Goal: Task Accomplishment & Management: Use online tool/utility

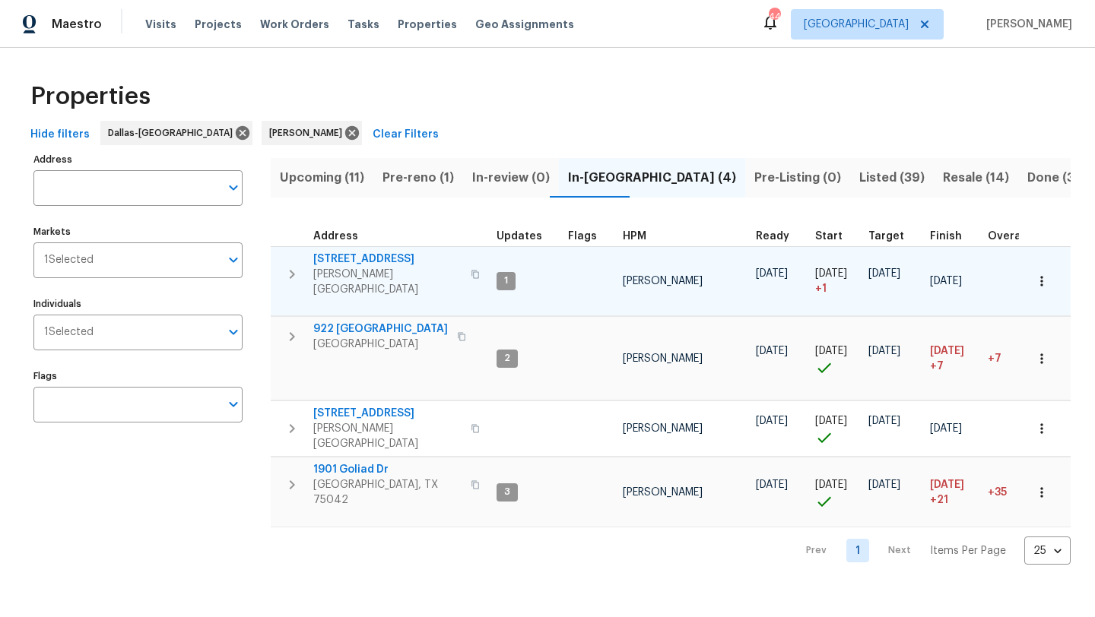
click at [393, 258] on span "[STREET_ADDRESS]" at bounding box center [387, 259] width 148 height 15
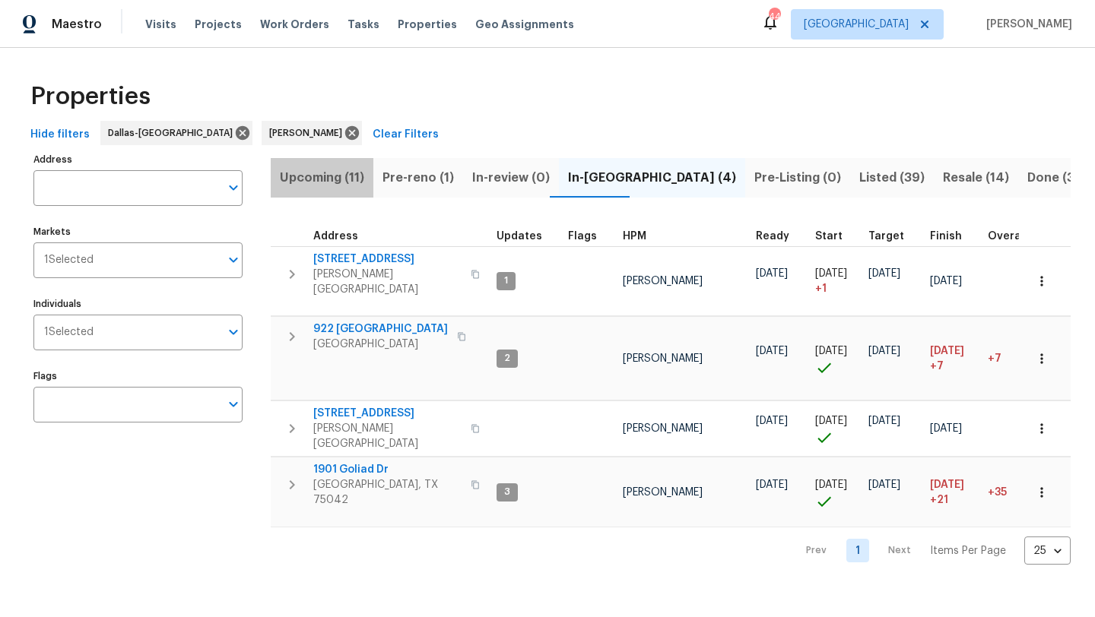
click at [328, 174] on span "Upcoming (11)" at bounding box center [322, 177] width 84 height 21
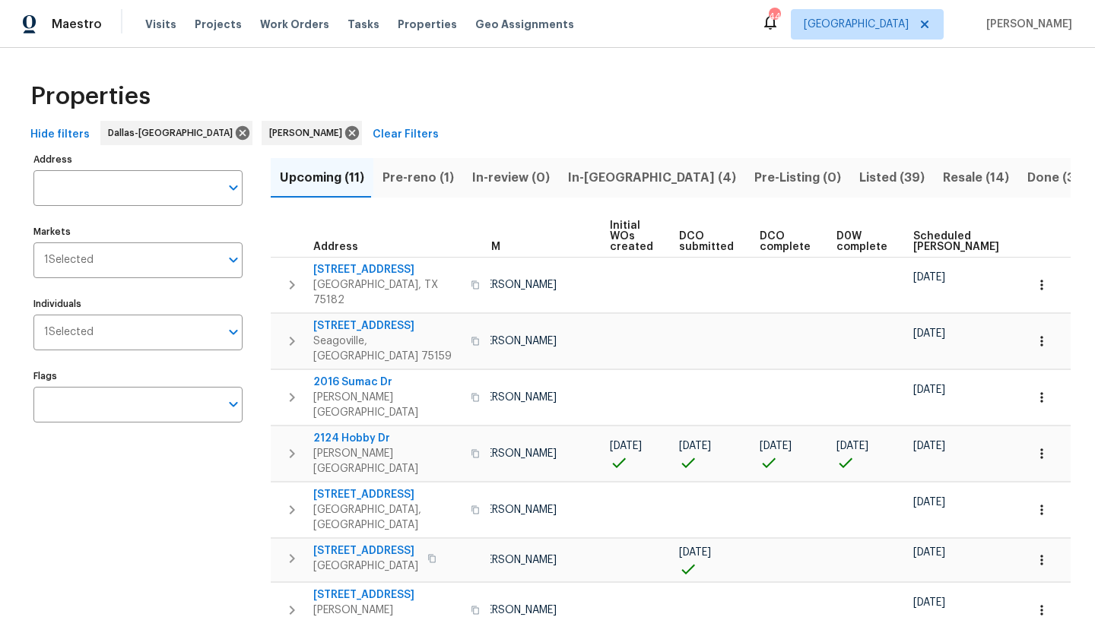
scroll to position [0, 167]
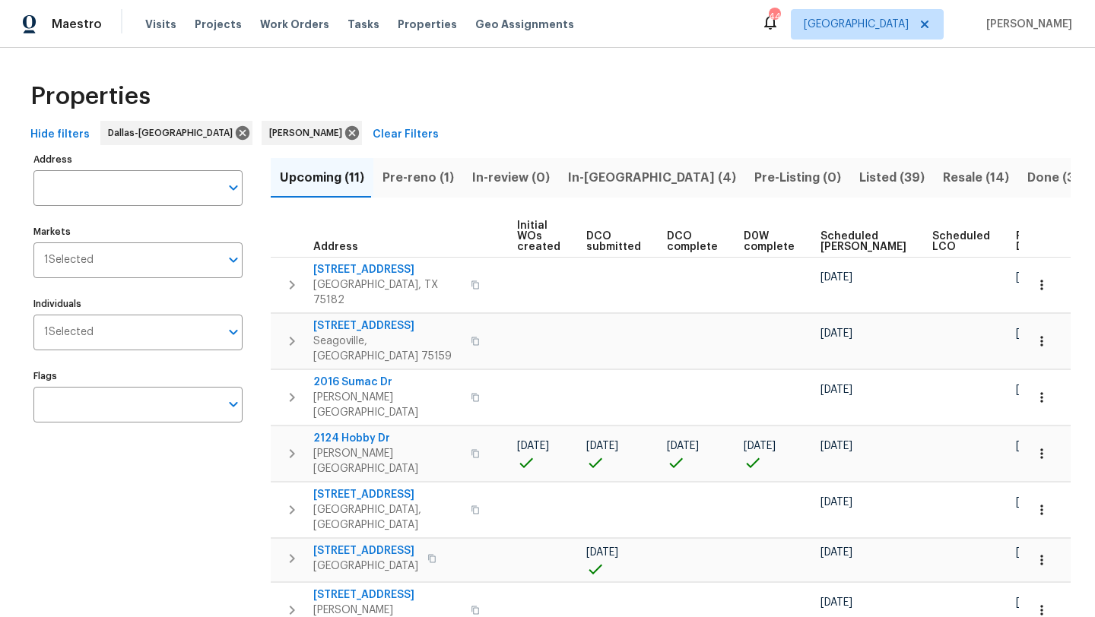
click at [826, 239] on span "Scheduled COE" at bounding box center [863, 241] width 86 height 21
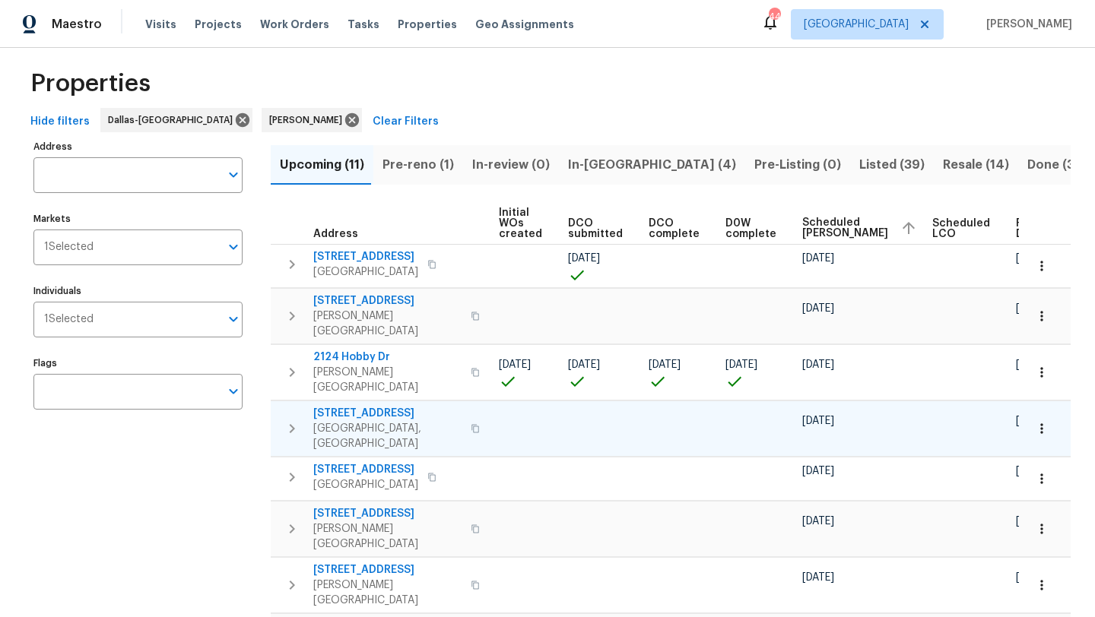
scroll to position [11, 0]
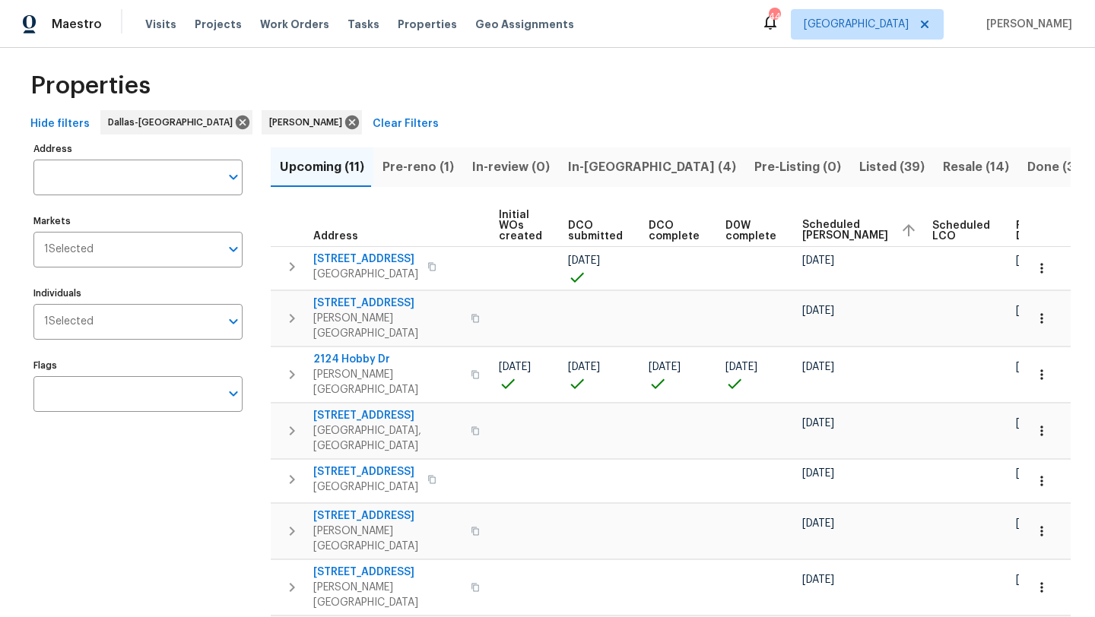
click at [573, 168] on span "In-reno (4)" at bounding box center [652, 167] width 168 height 21
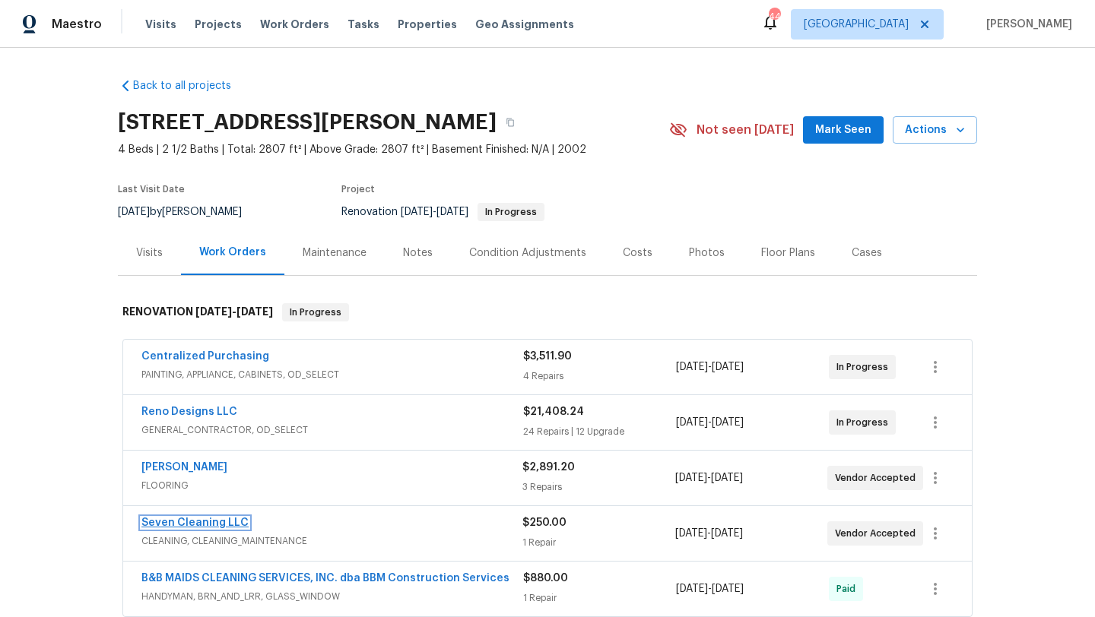
click at [239, 521] on link "Seven Cleaning LLC" at bounding box center [194, 523] width 107 height 11
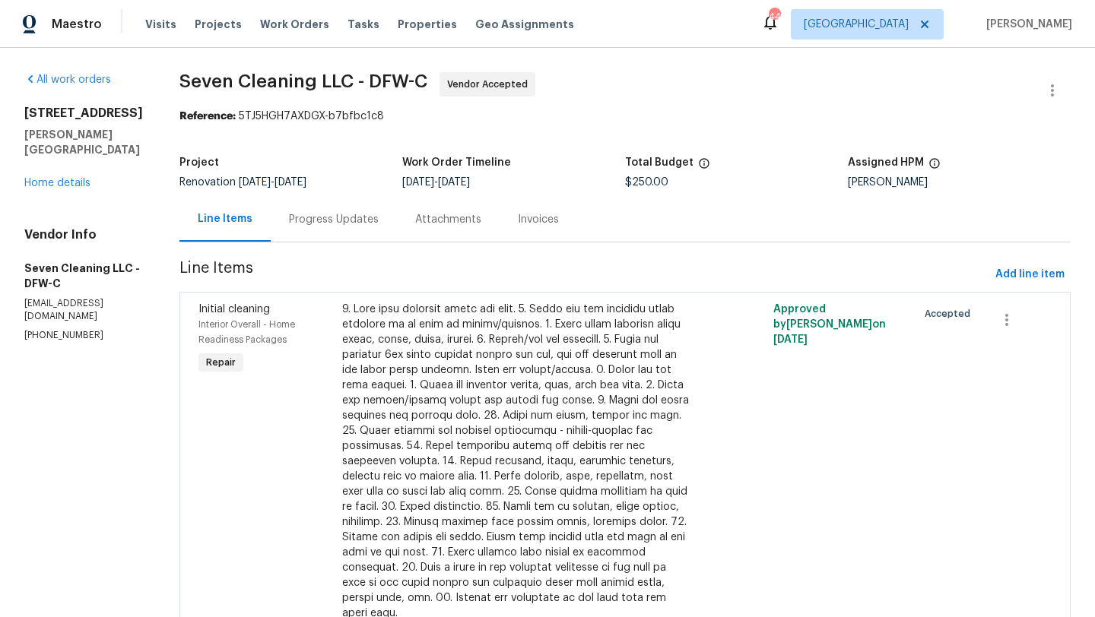
click at [358, 220] on div "Progress Updates" at bounding box center [334, 219] width 90 height 15
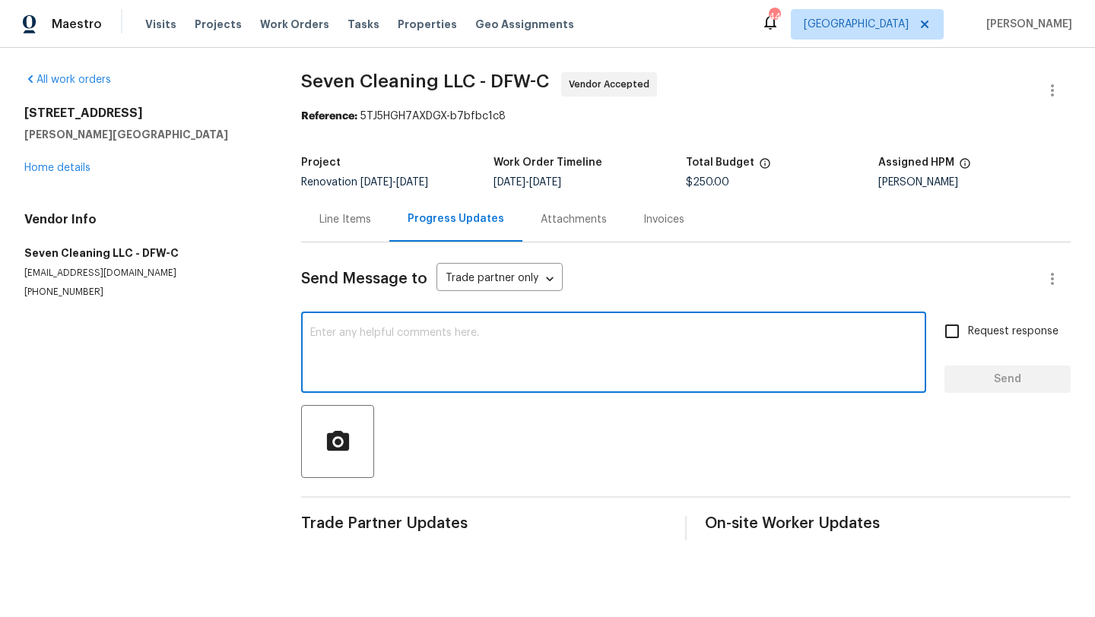
click at [357, 337] on textarea at bounding box center [613, 354] width 607 height 53
type textarea "Ready for cleaning on Monday"
click at [984, 331] on span "Request response" at bounding box center [1013, 332] width 90 height 16
click at [968, 331] on input "Request response" at bounding box center [952, 332] width 32 height 32
checkbox input "true"
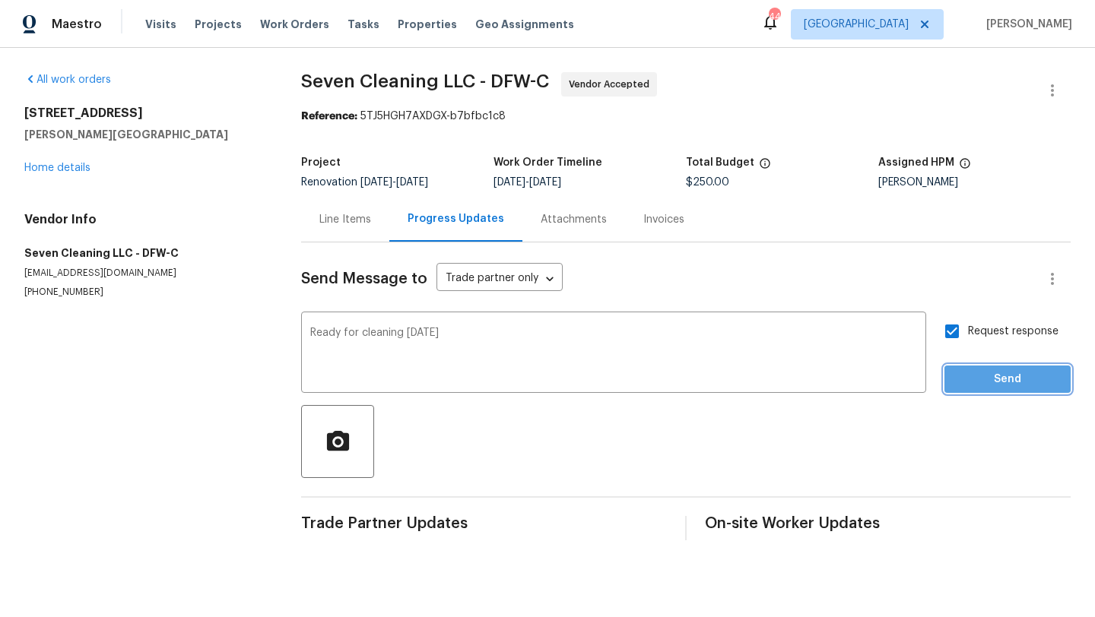
click at [986, 371] on span "Send" at bounding box center [1007, 379] width 102 height 19
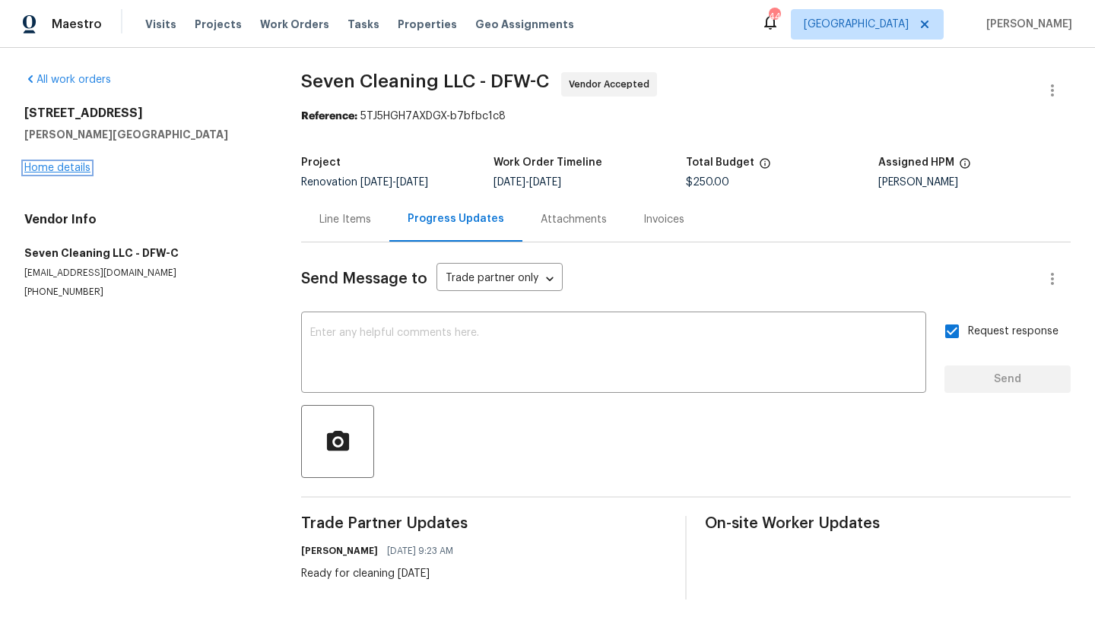
click at [48, 170] on link "Home details" at bounding box center [57, 168] width 66 height 11
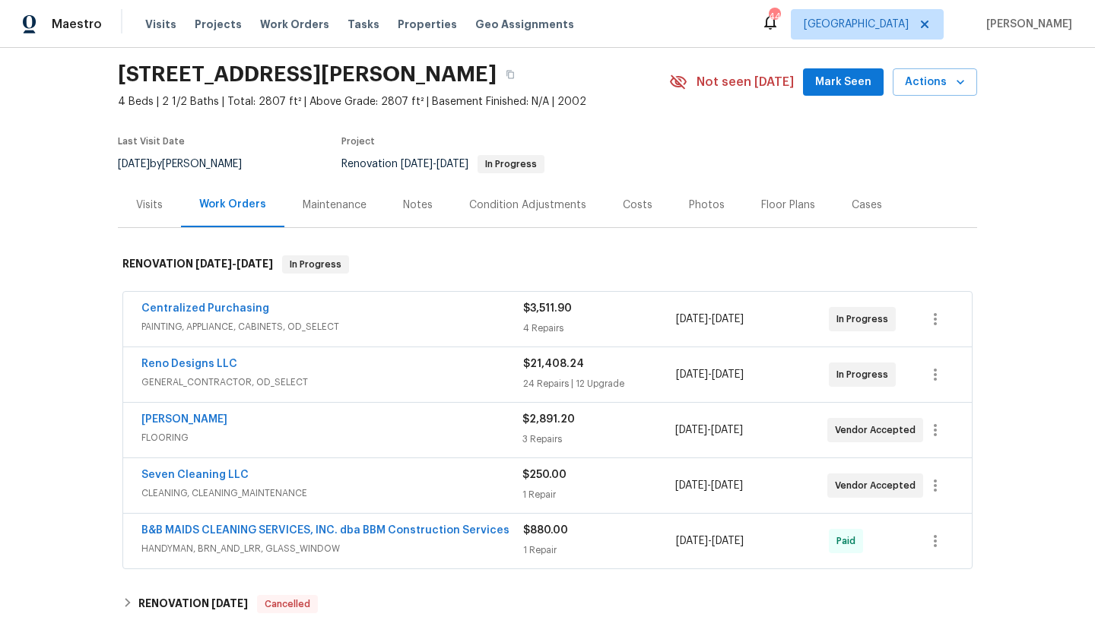
scroll to position [66, 0]
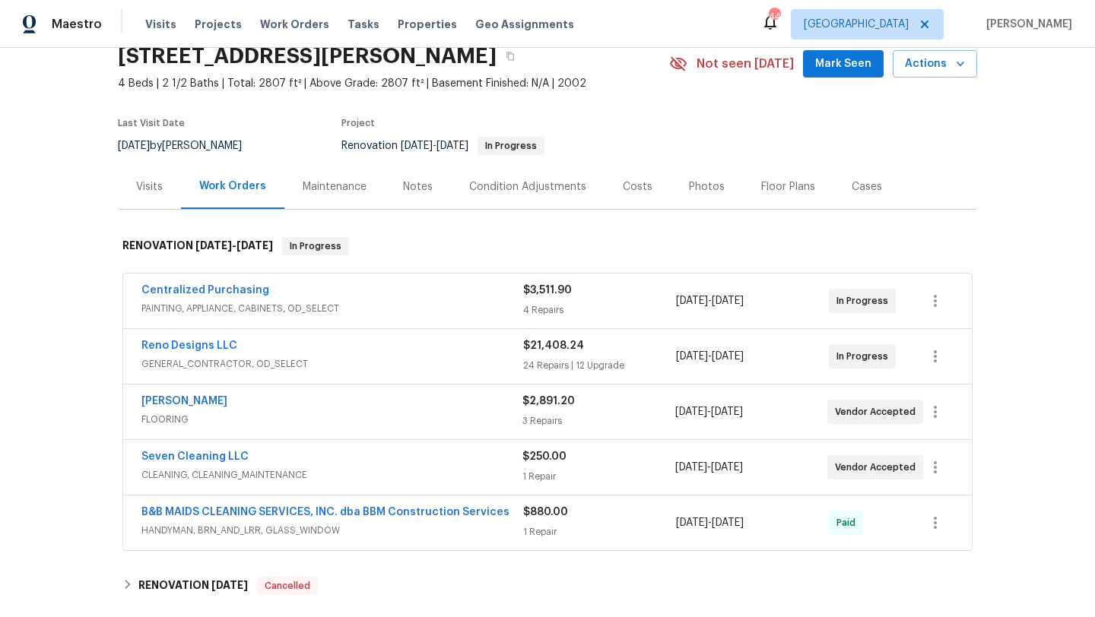
click at [339, 345] on div "Reno Designs LLC" at bounding box center [332, 347] width 382 height 18
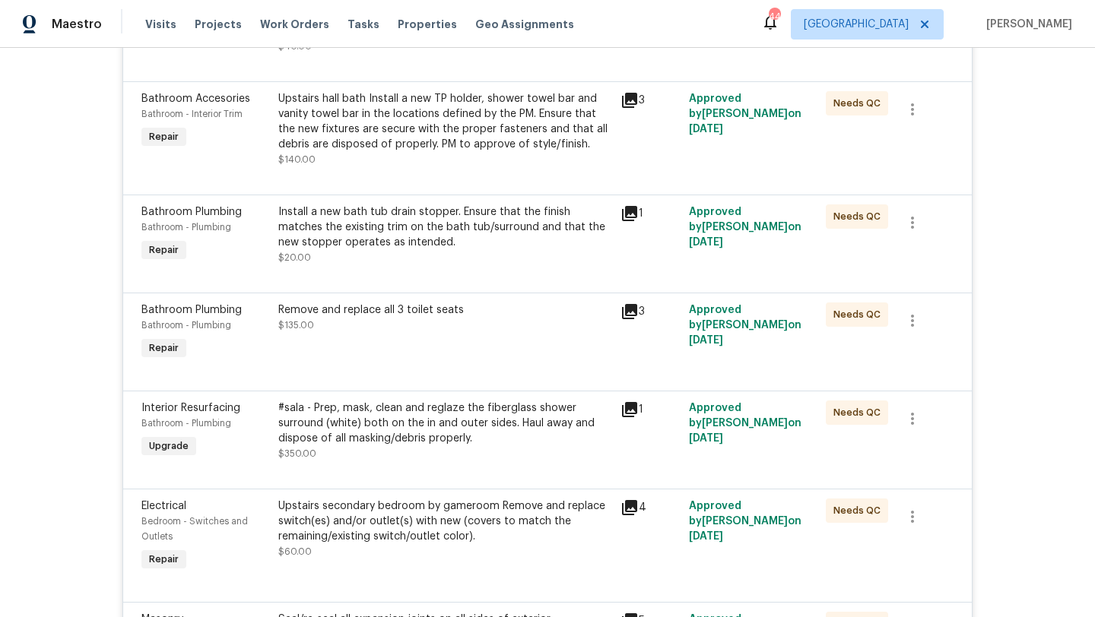
scroll to position [1372, 0]
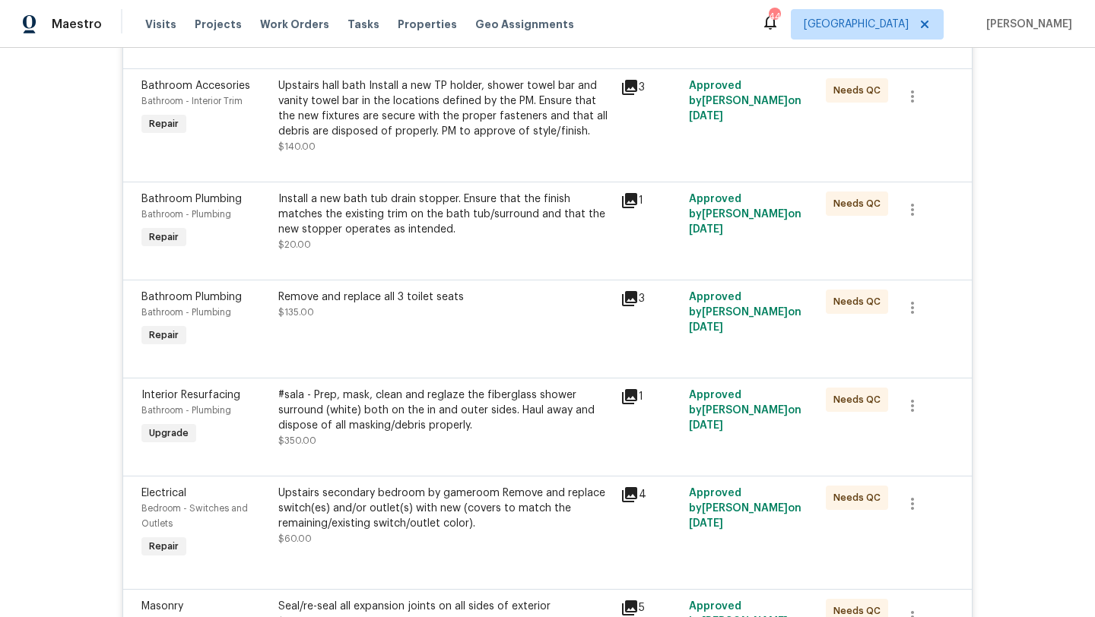
click at [379, 525] on div "Upstairs secondary bedroom by gameroom Remove and replace switch(es) and/or out…" at bounding box center [444, 509] width 333 height 46
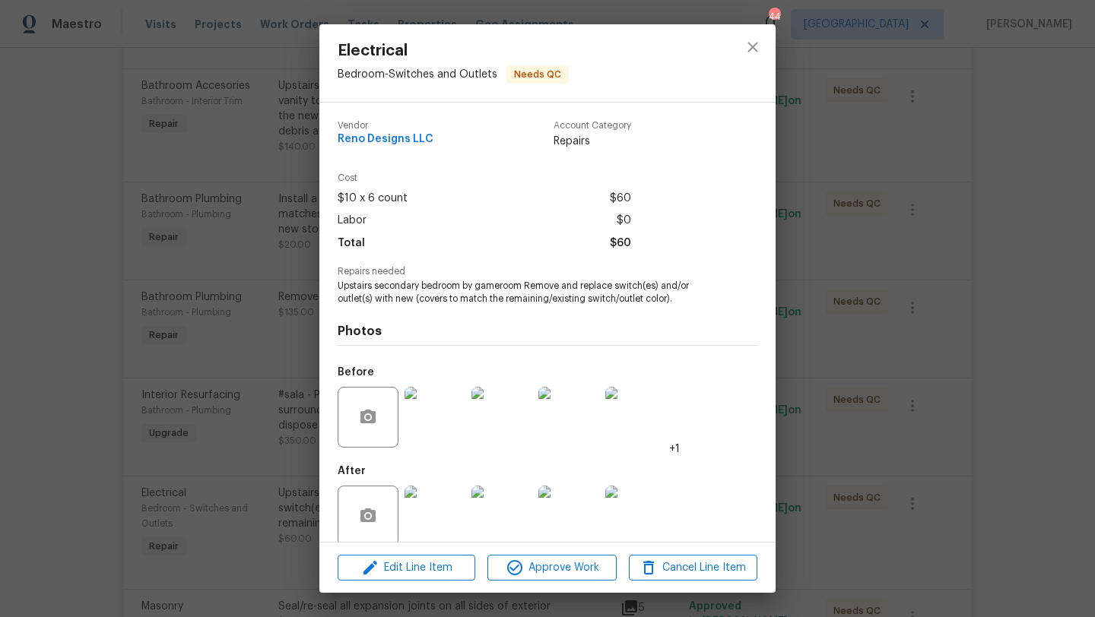
scroll to position [20, 0]
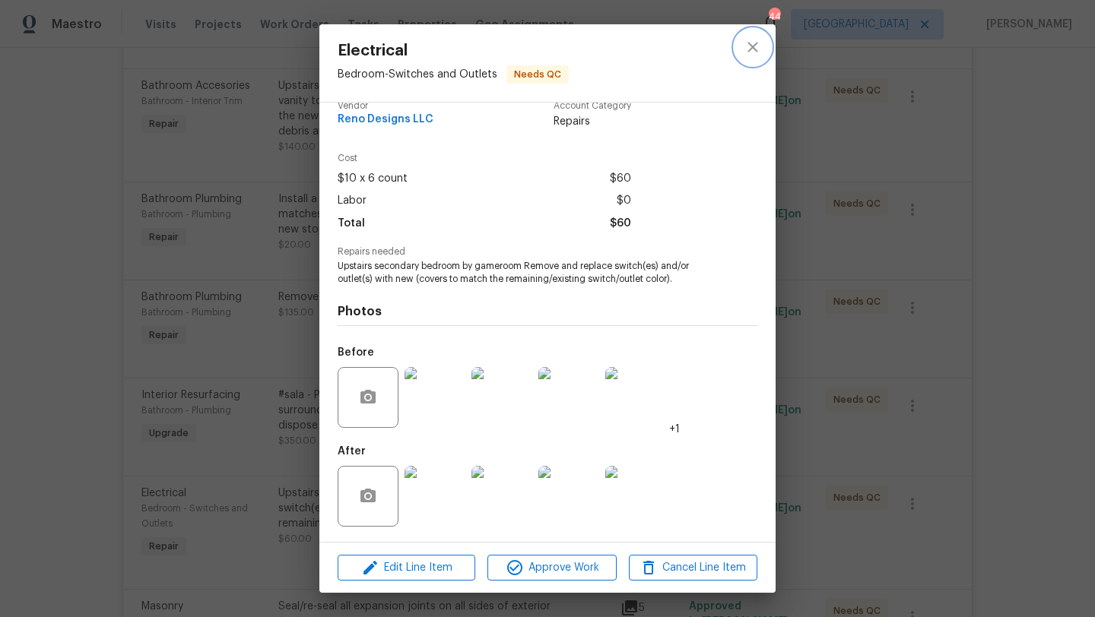
click at [750, 46] on icon "close" at bounding box center [753, 47] width 18 height 18
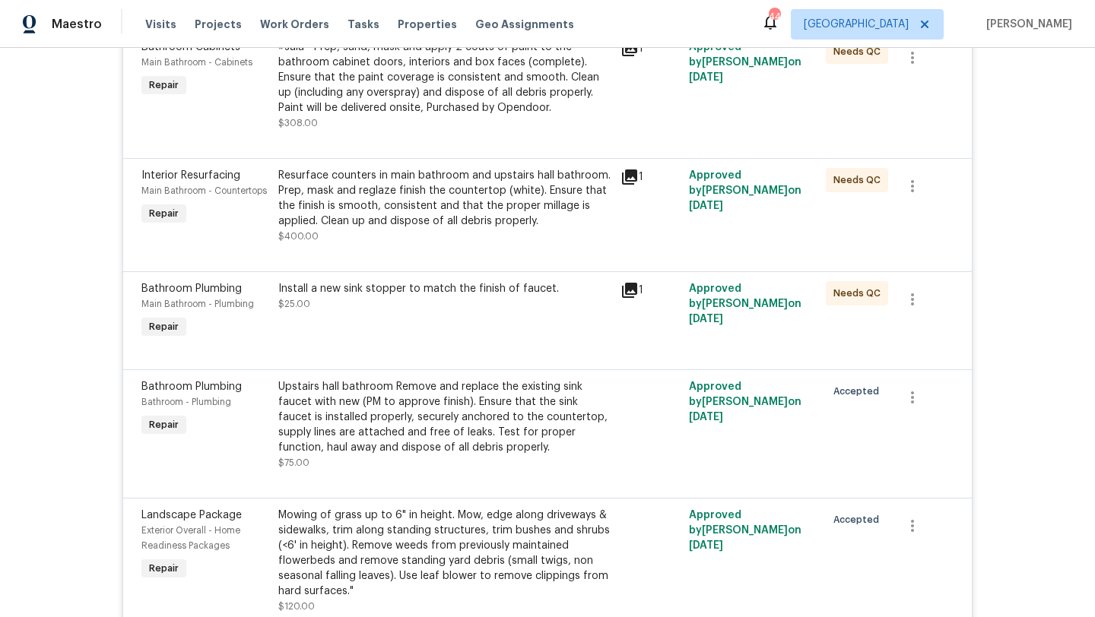
scroll to position [3032, 0]
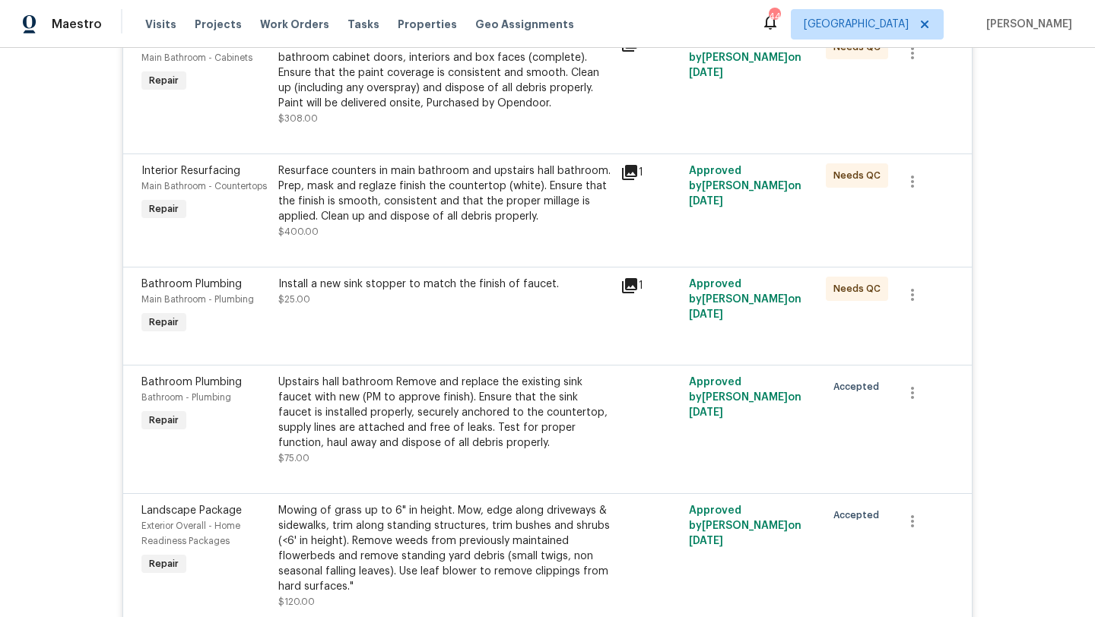
click at [461, 402] on div "Upstairs hall bathroom Remove and replace the existing sink faucet with new (PM…" at bounding box center [444, 413] width 333 height 76
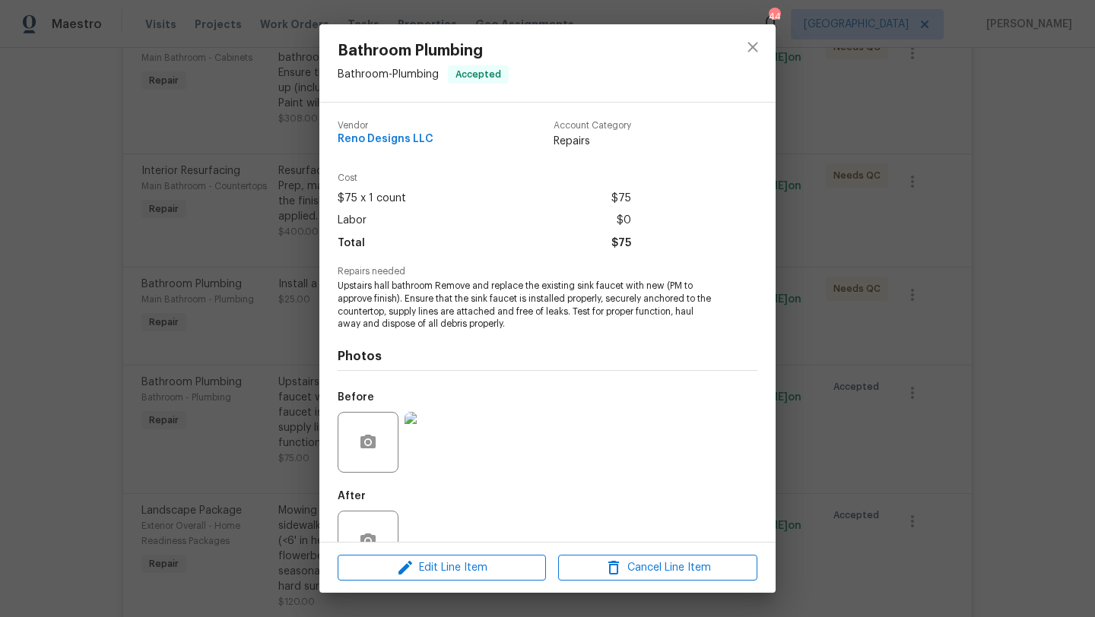
scroll to position [46, 0]
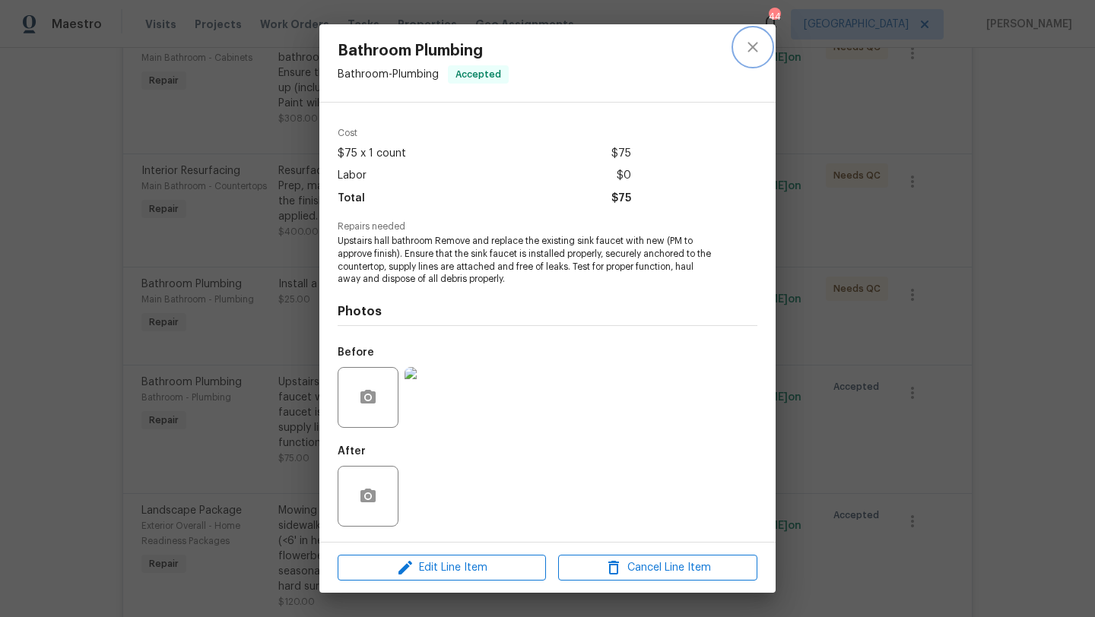
click at [758, 49] on icon "close" at bounding box center [753, 47] width 18 height 18
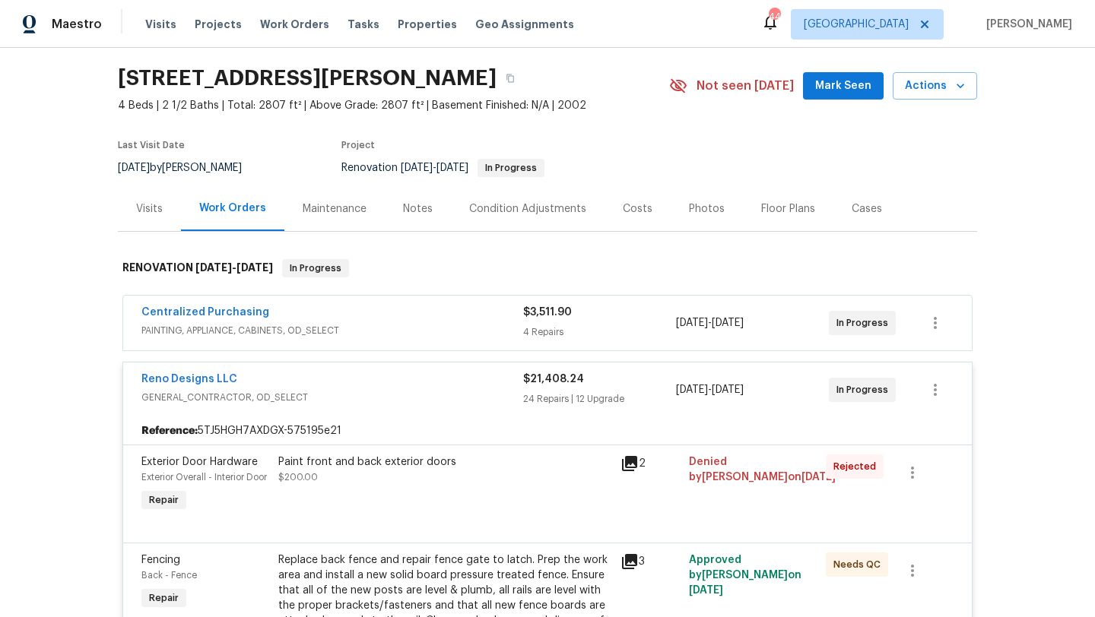
scroll to position [0, 0]
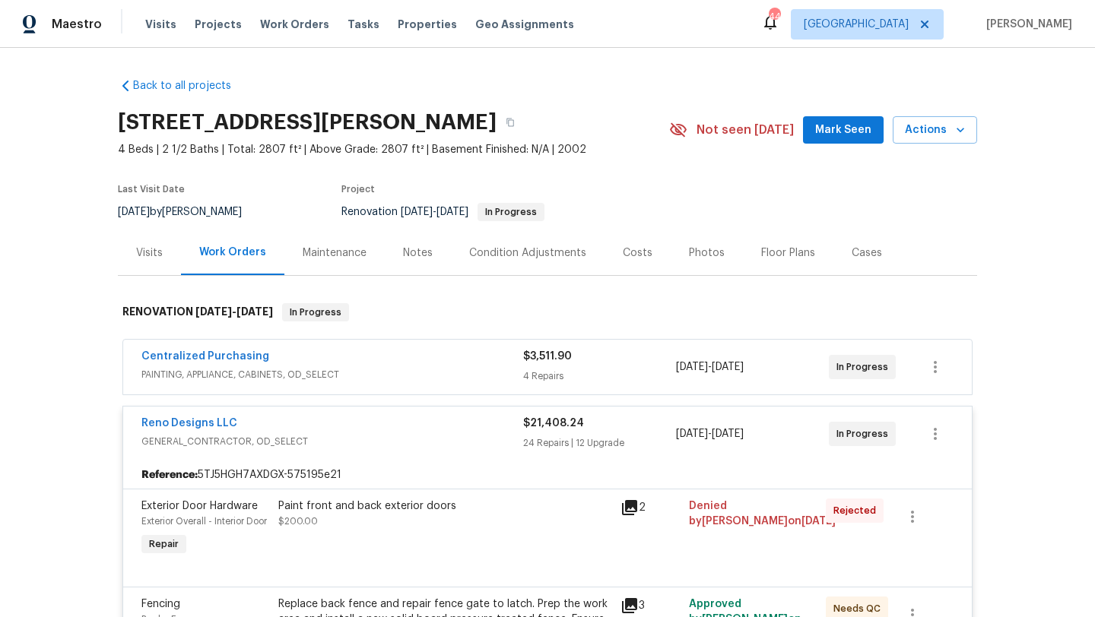
click at [347, 441] on span "GENERAL_CONTRACTOR, OD_SELECT" at bounding box center [332, 441] width 382 height 15
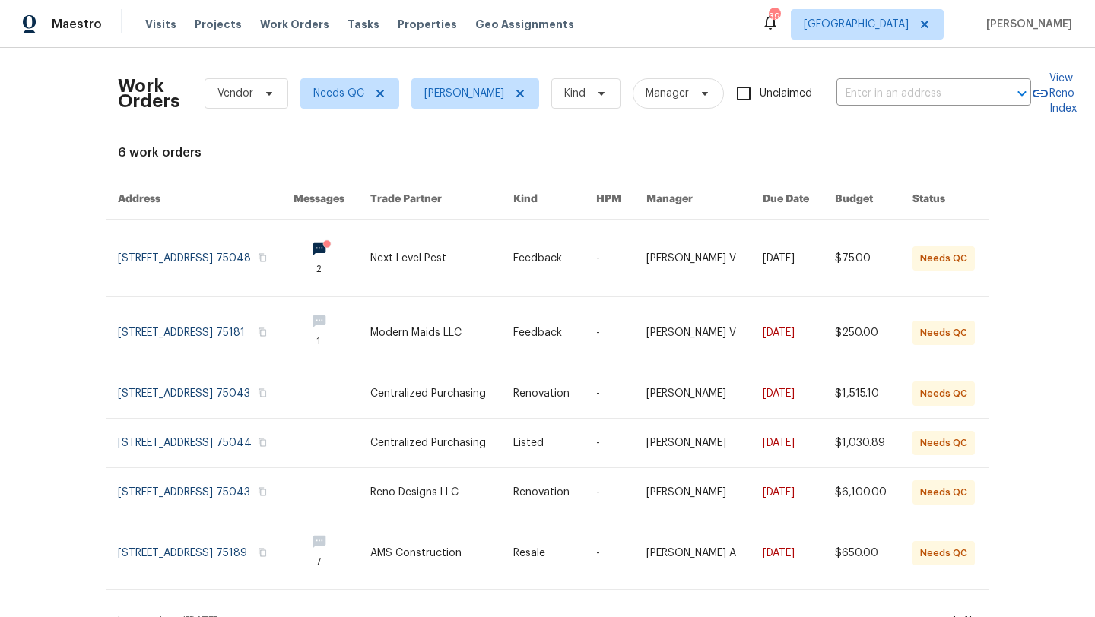
scroll to position [40, 0]
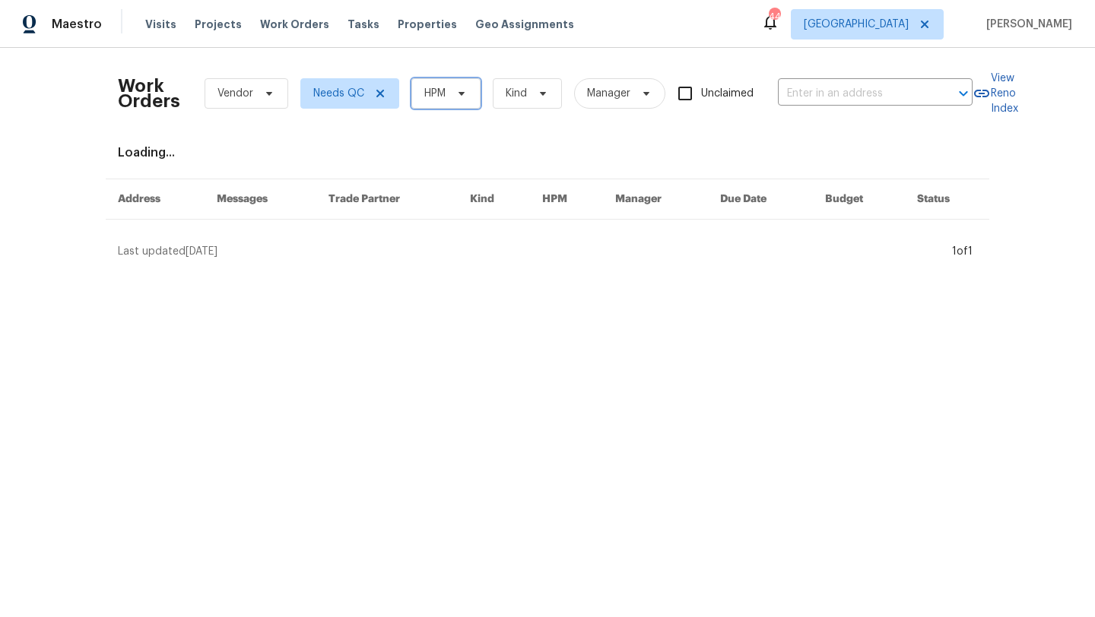
click at [461, 97] on icon at bounding box center [461, 93] width 12 height 12
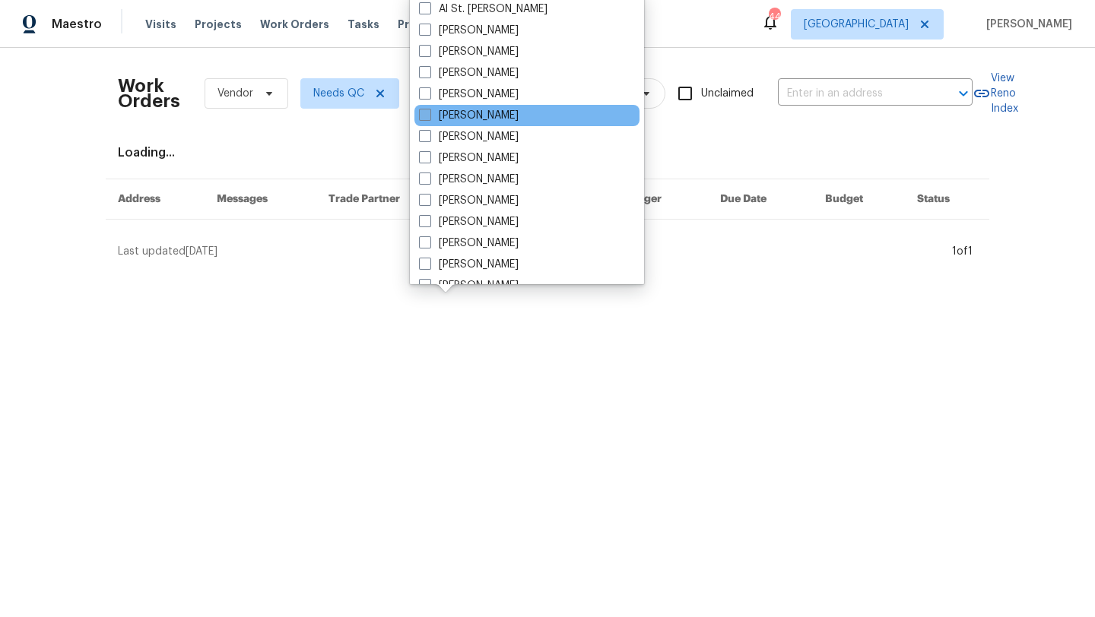
click at [467, 112] on label "[PERSON_NAME]" at bounding box center [469, 115] width 100 height 15
click at [429, 112] on input "[PERSON_NAME]" at bounding box center [424, 113] width 10 height 10
checkbox input "true"
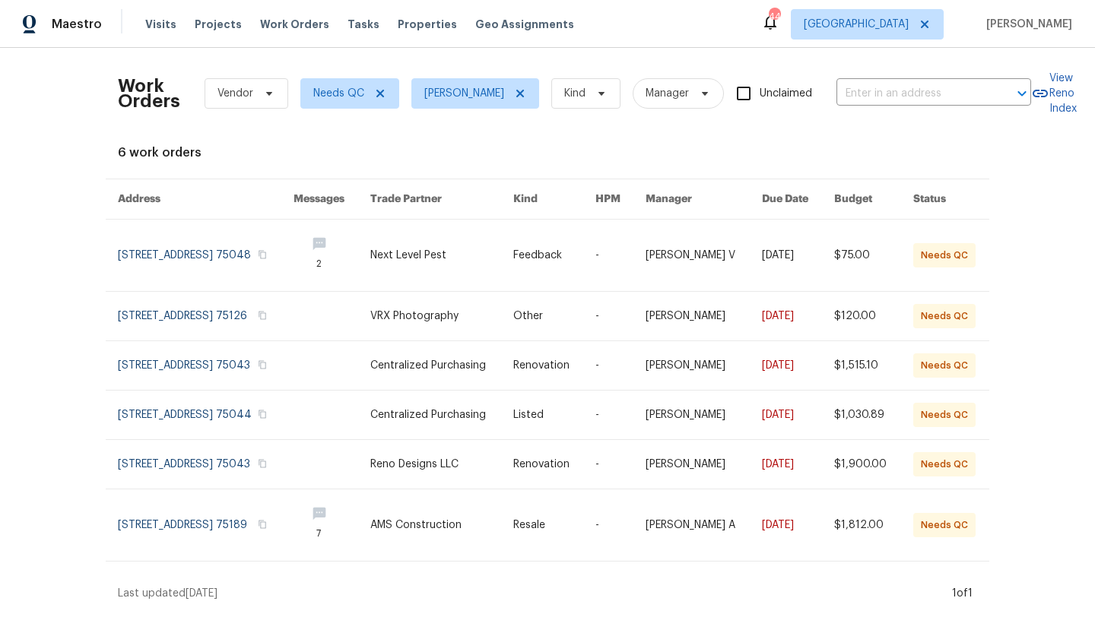
scroll to position [18, 0]
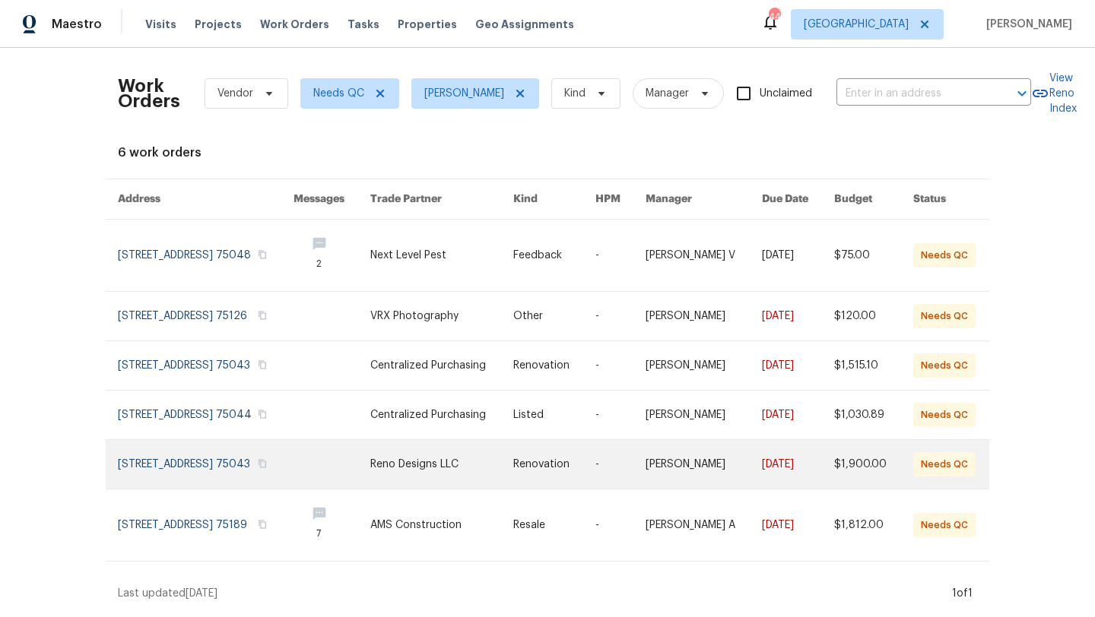
click at [369, 465] on link at bounding box center [331, 464] width 77 height 49
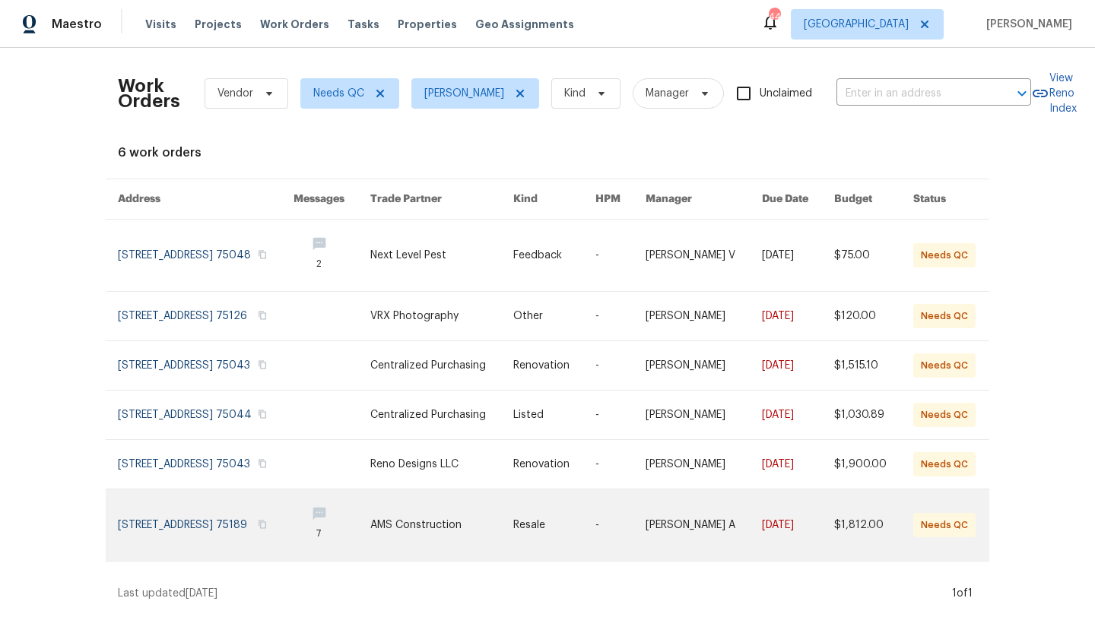
click at [459, 516] on link at bounding box center [441, 525] width 143 height 71
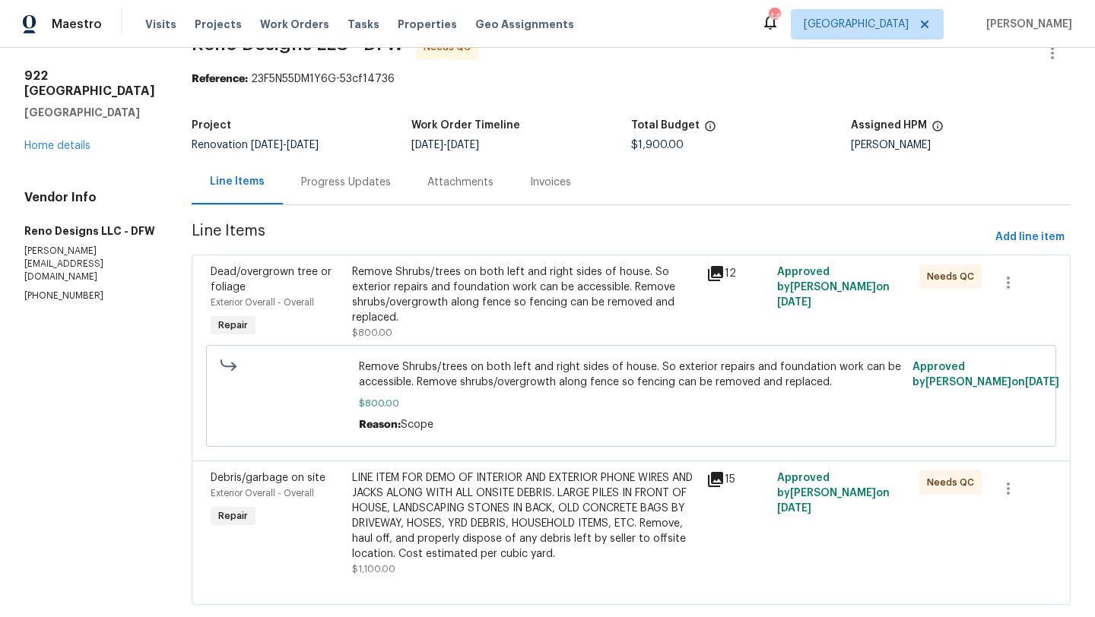
scroll to position [68, 0]
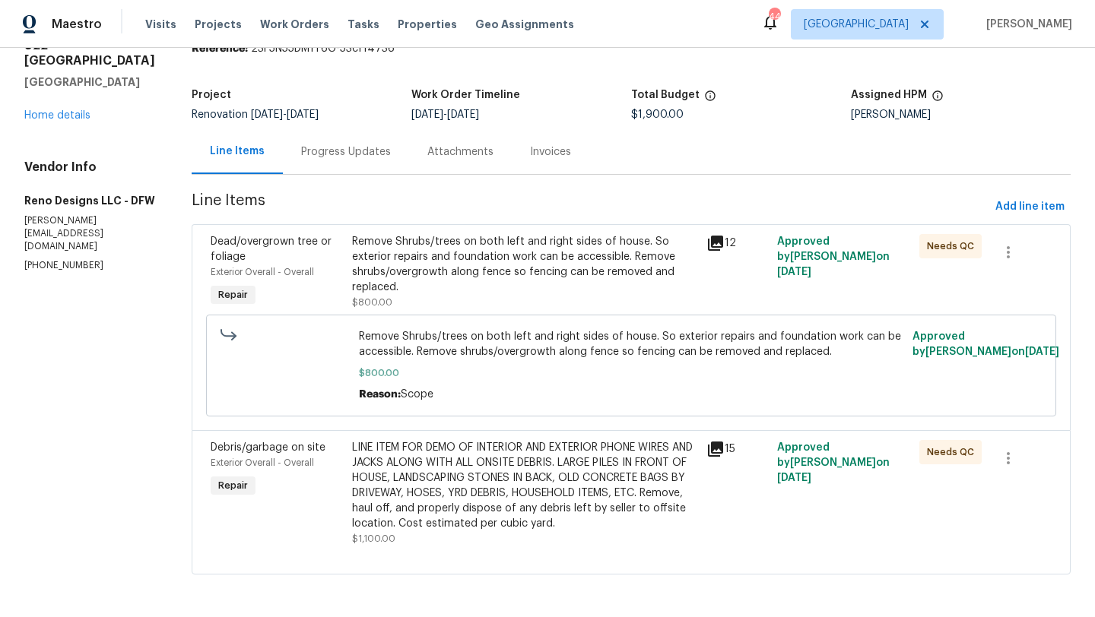
click at [519, 262] on div "Remove Shrubs/trees on both left and right sides of house. So exterior repairs …" at bounding box center [524, 264] width 345 height 61
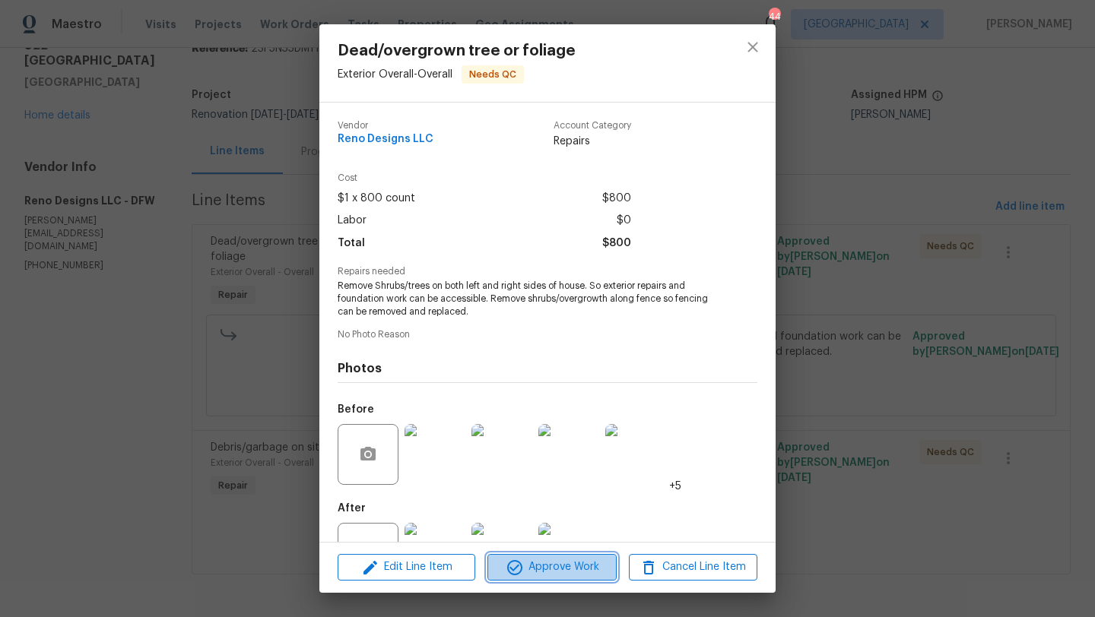
click at [559, 561] on span "Approve Work" at bounding box center [551, 567] width 119 height 19
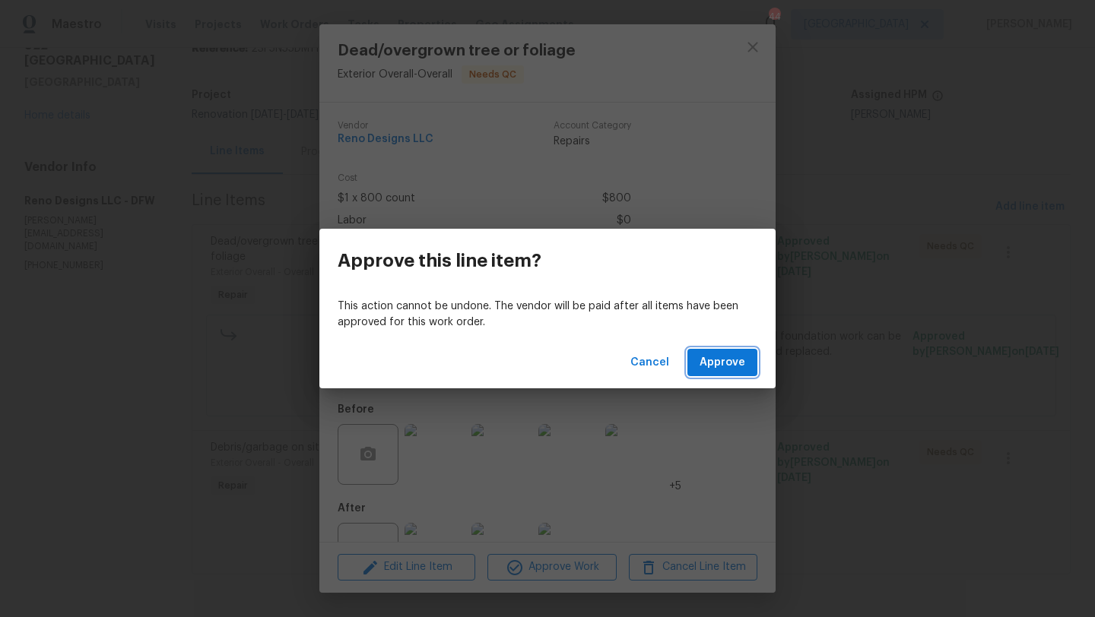
click at [707, 363] on span "Approve" at bounding box center [722, 363] width 46 height 19
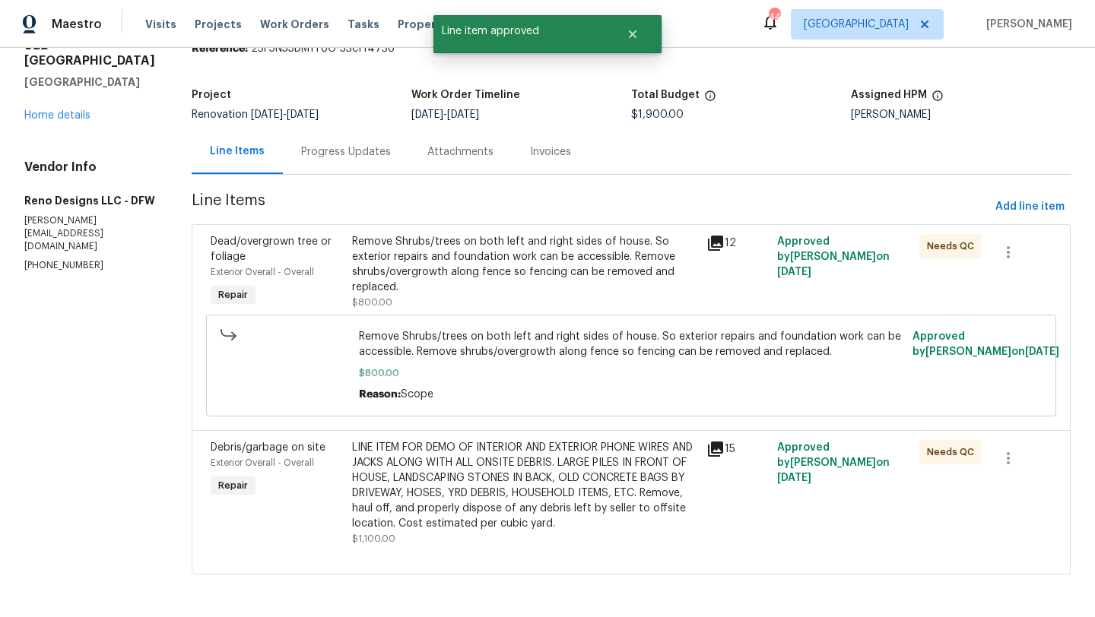
scroll to position [0, 0]
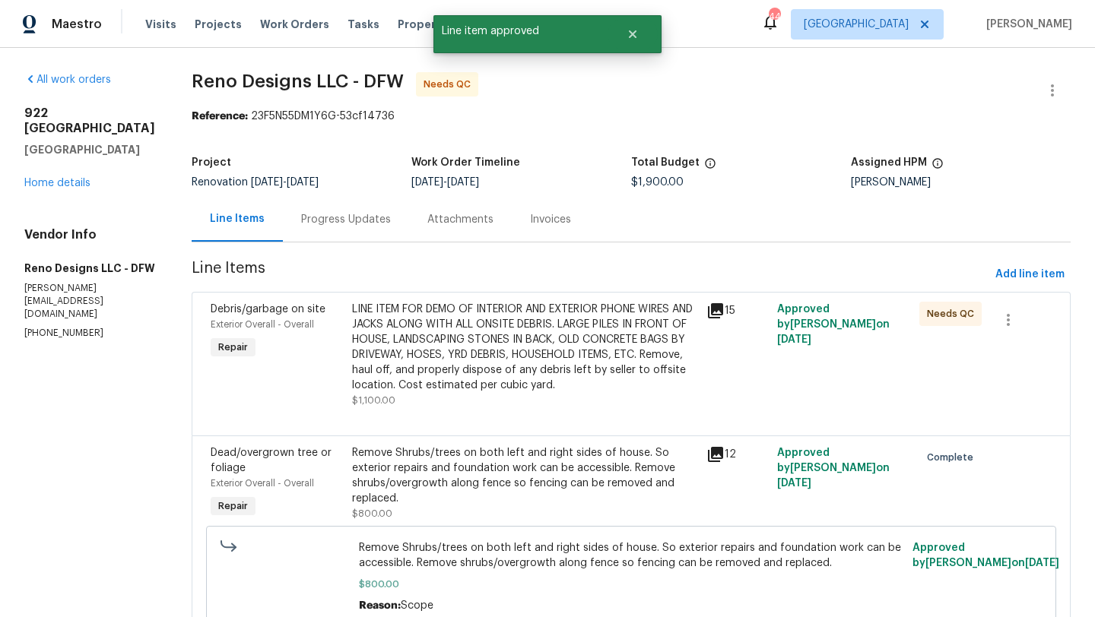
click at [556, 363] on div "LINE ITEM FOR DEMO OF INTERIOR AND EXTERIOR PHONE WIRES AND JACKS ALONG WITH AL…" at bounding box center [524, 347] width 345 height 91
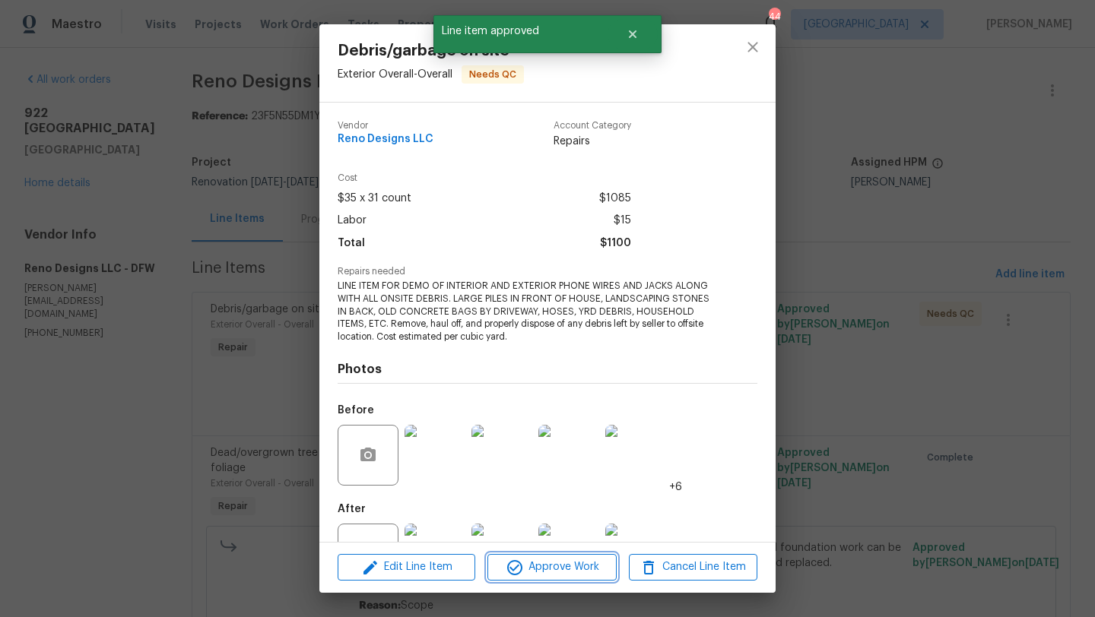
click at [575, 577] on button "Approve Work" at bounding box center [551, 567] width 128 height 27
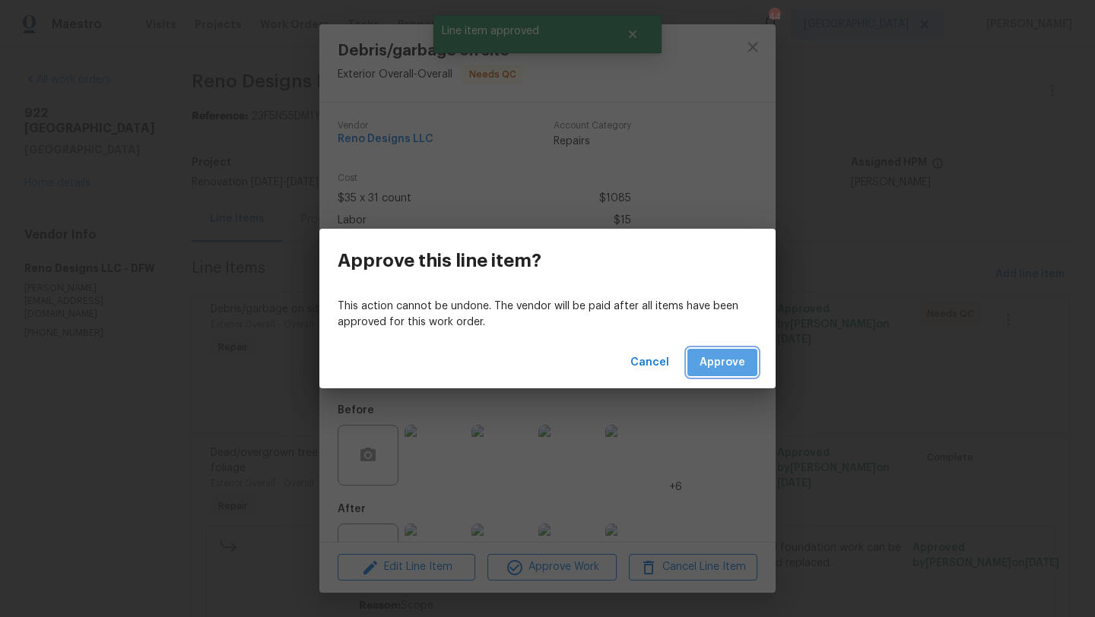
click at [728, 373] on button "Approve" at bounding box center [722, 363] width 70 height 28
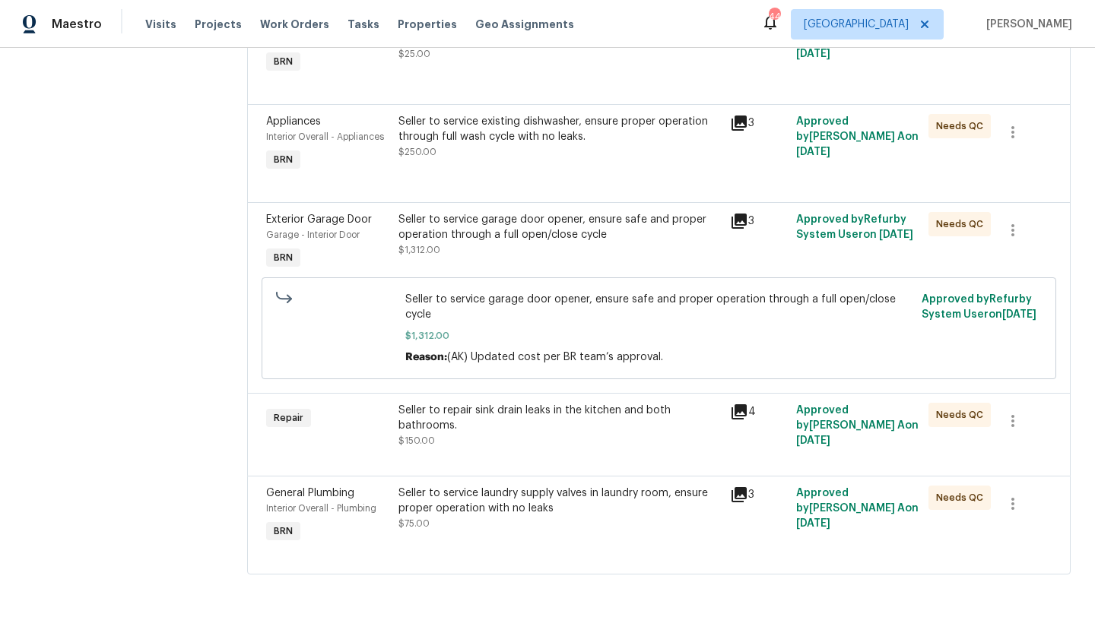
scroll to position [288, 0]
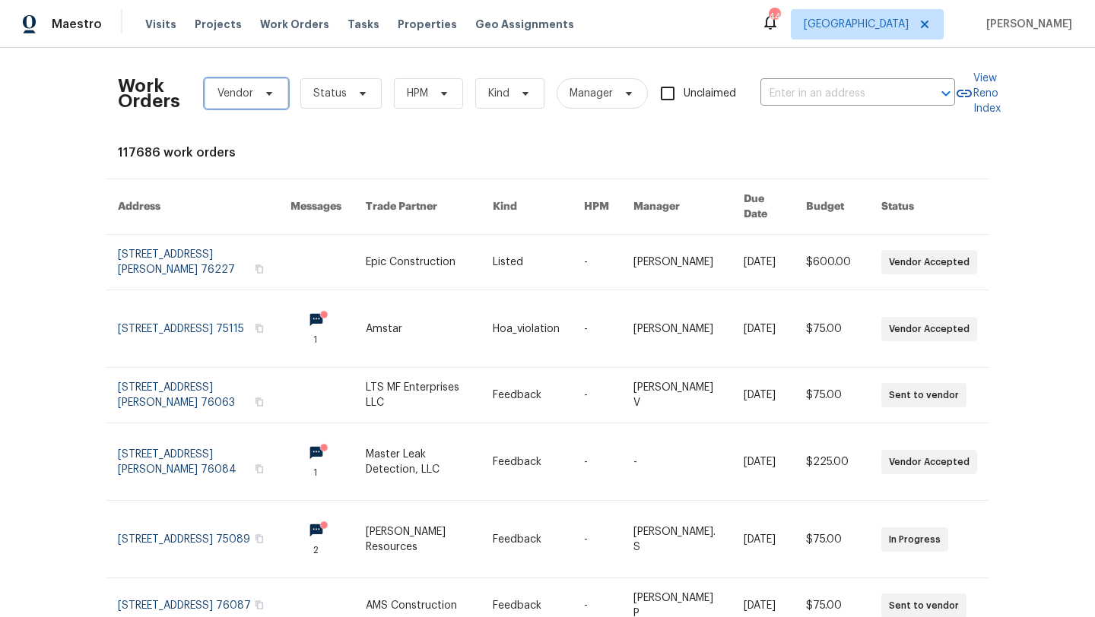
click at [259, 100] on span "Vendor" at bounding box center [247, 93] width 84 height 30
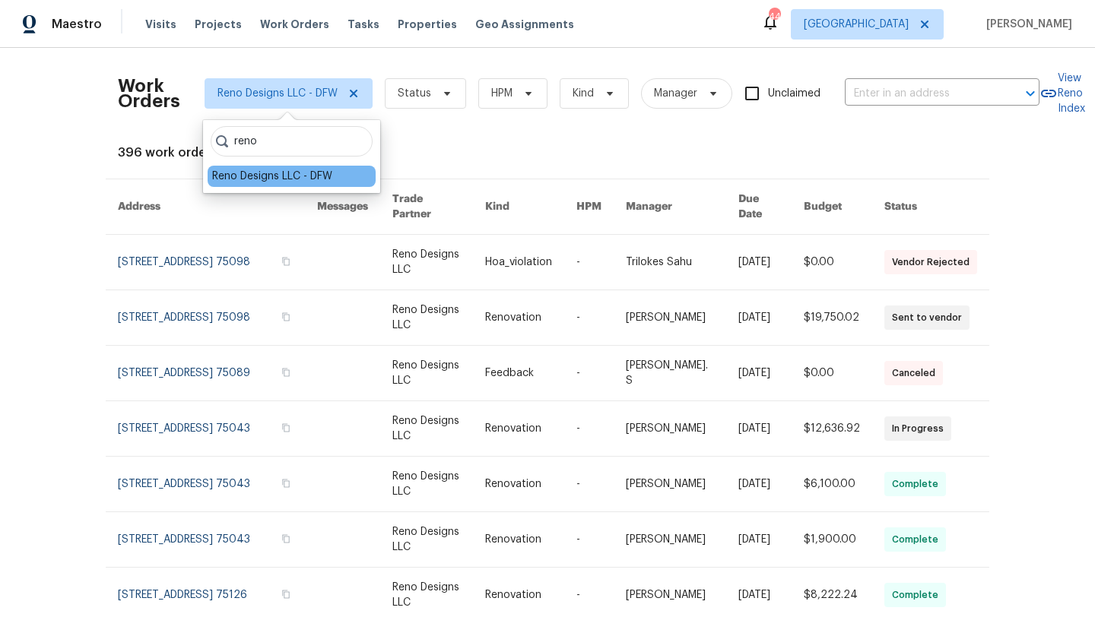
type input "reno"
click at [284, 173] on div "Reno Designs LLC - DFW" at bounding box center [272, 176] width 120 height 15
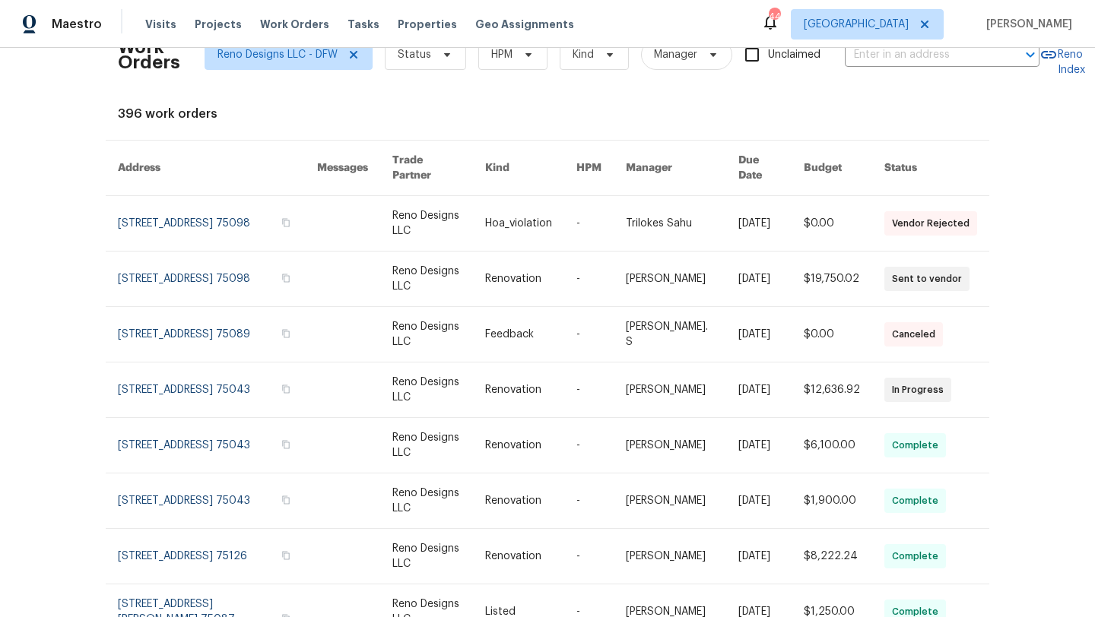
scroll to position [40, 0]
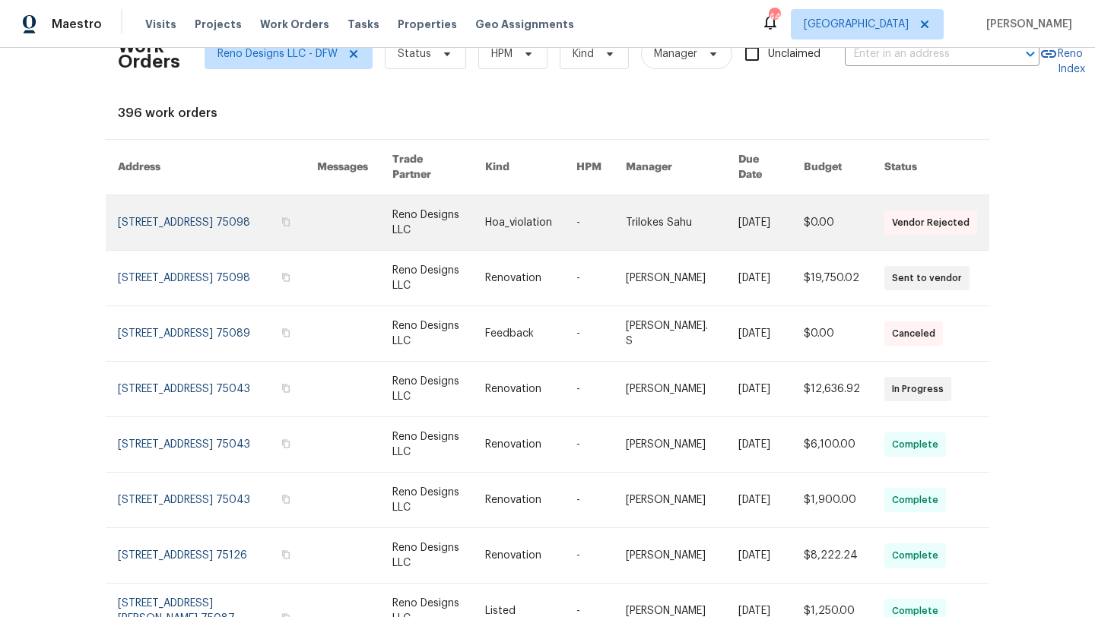
click at [170, 198] on link at bounding box center [217, 222] width 199 height 55
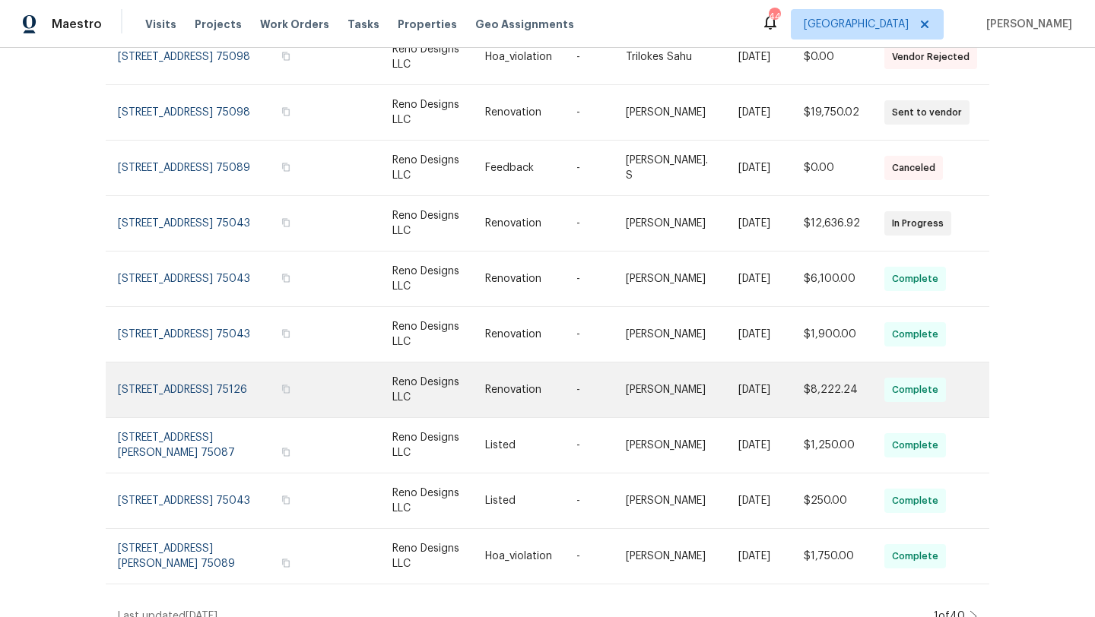
scroll to position [209, 0]
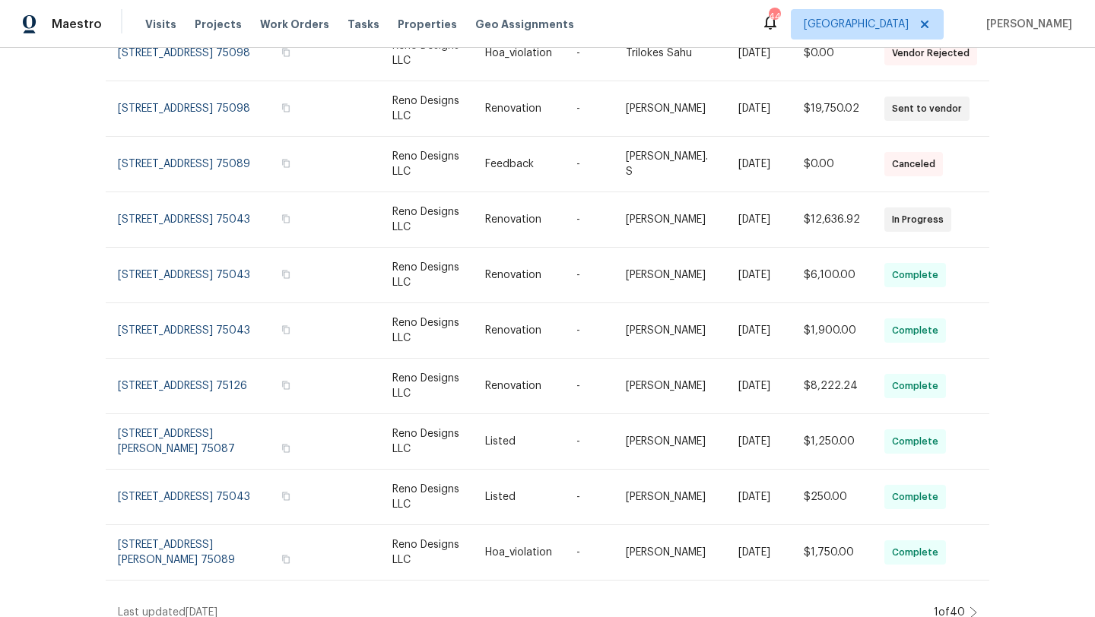
click at [972, 607] on icon at bounding box center [973, 613] width 8 height 12
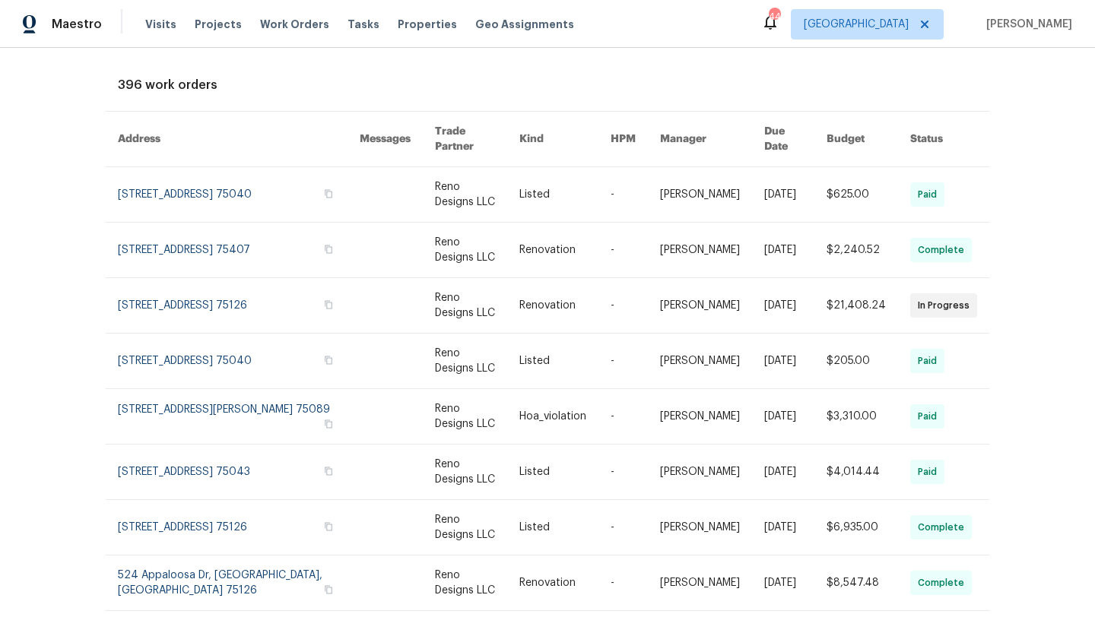
scroll to position [0, 0]
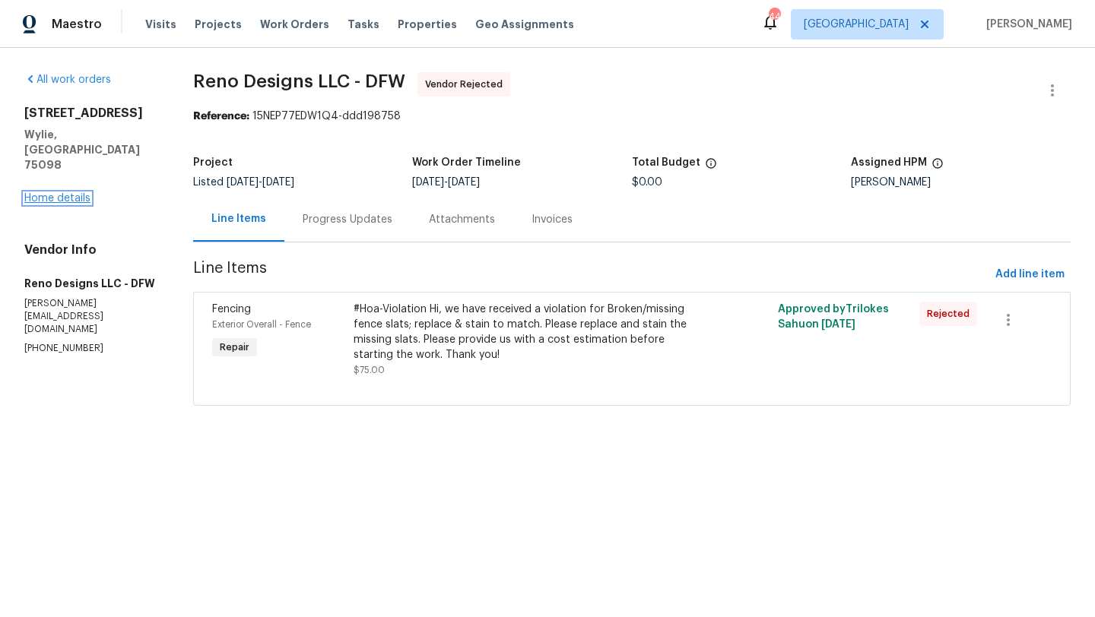
click at [75, 193] on link "Home details" at bounding box center [57, 198] width 66 height 11
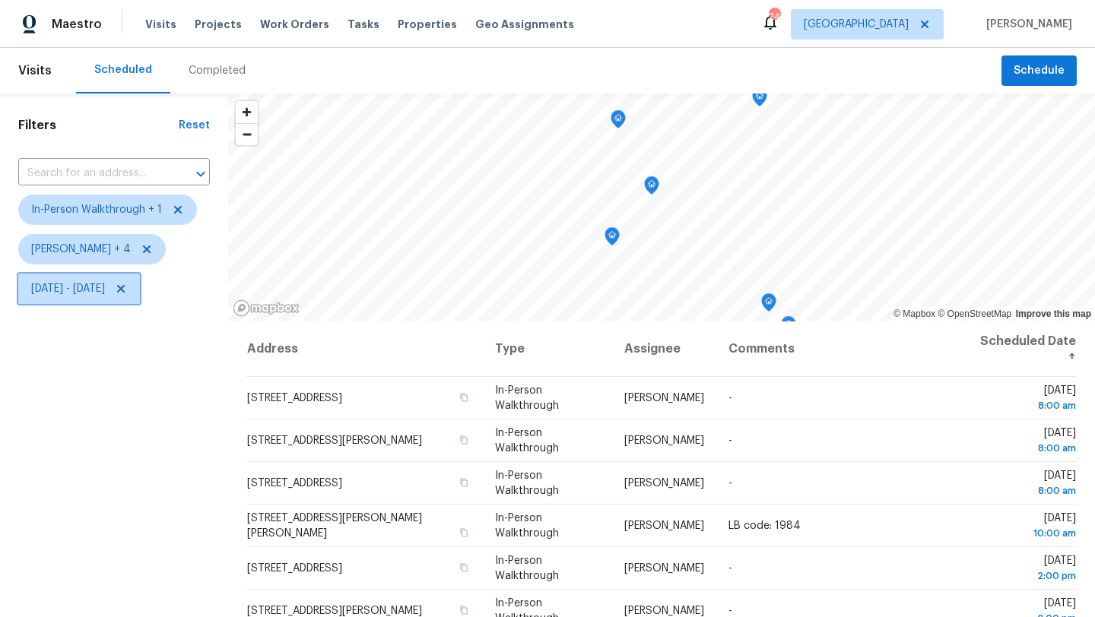
click at [127, 284] on icon at bounding box center [121, 289] width 12 height 12
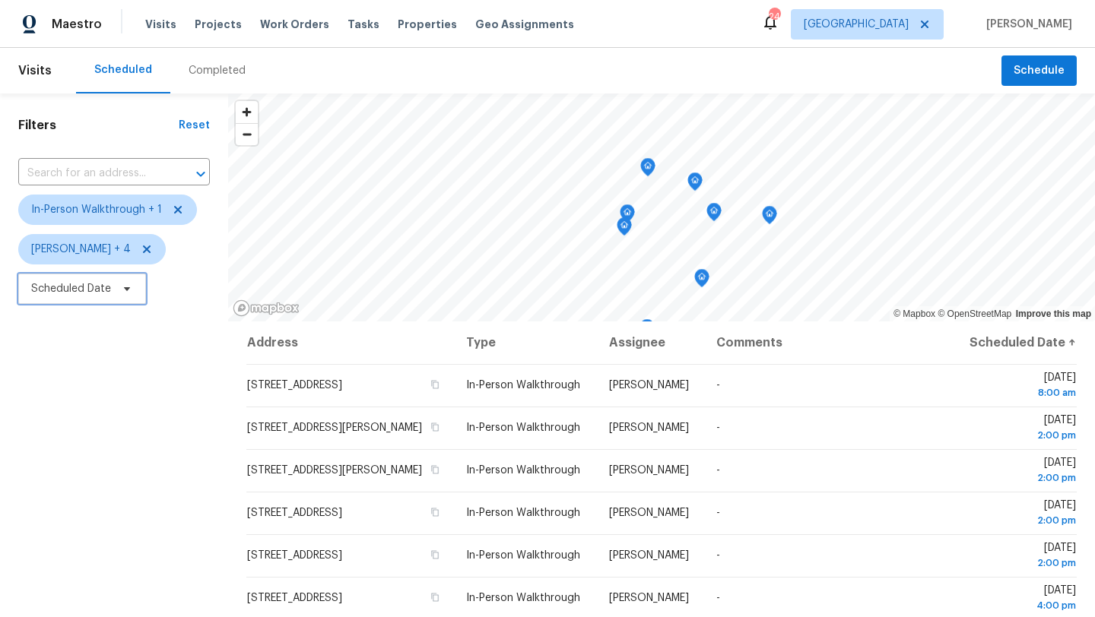
click at [98, 290] on span "Scheduled Date" at bounding box center [71, 288] width 80 height 15
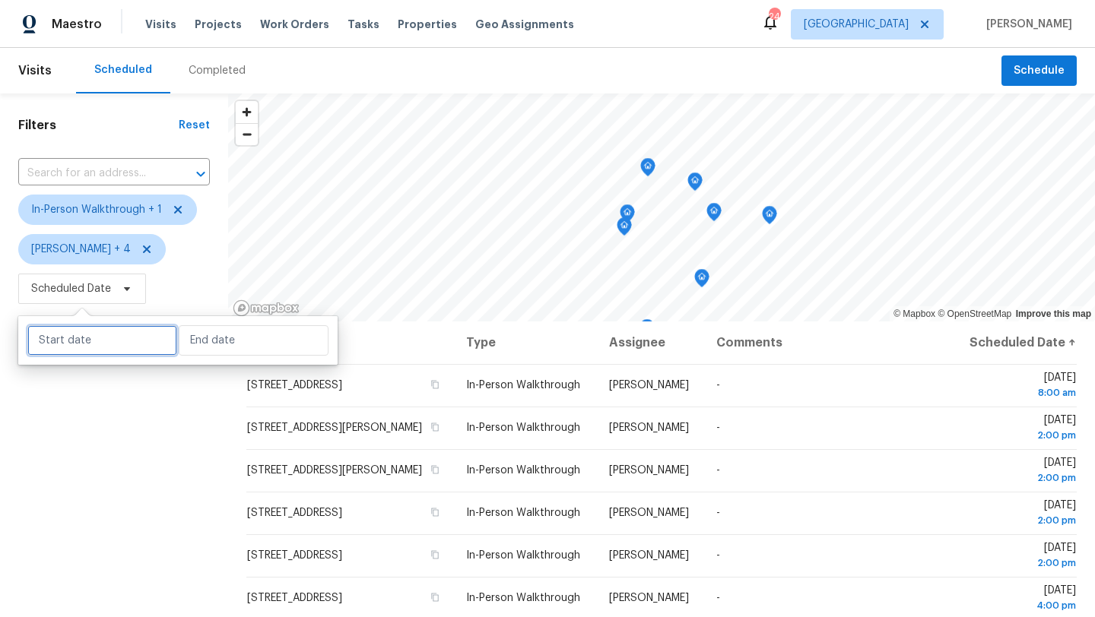
select select "7"
select select "2025"
select select "8"
select select "2025"
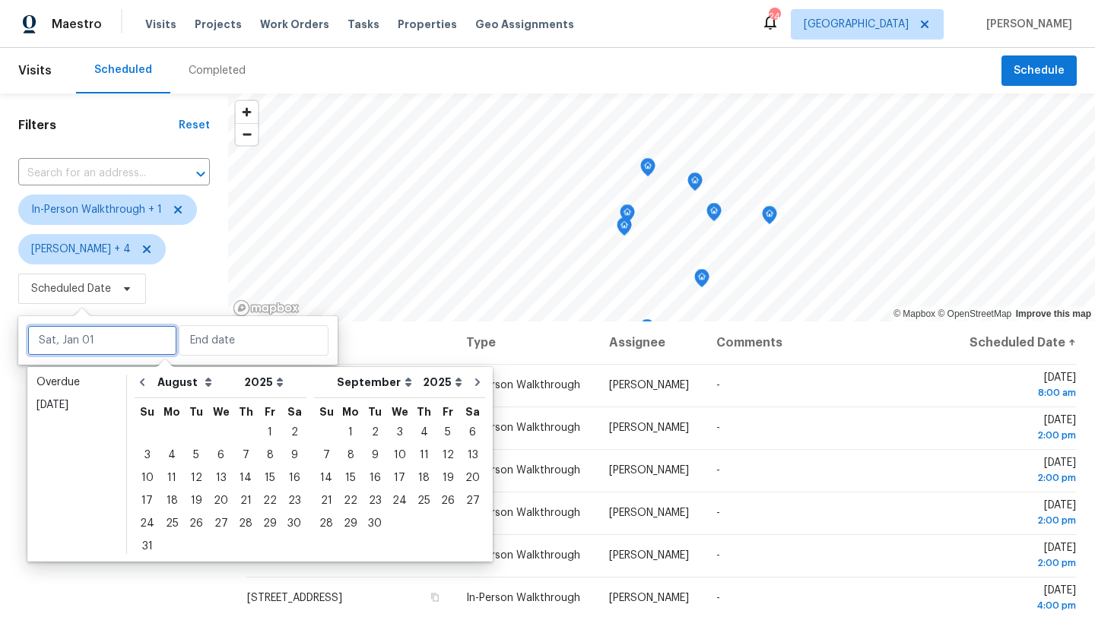
click at [98, 337] on input "text" at bounding box center [102, 340] width 150 height 30
click at [174, 501] on div "18" at bounding box center [172, 500] width 24 height 21
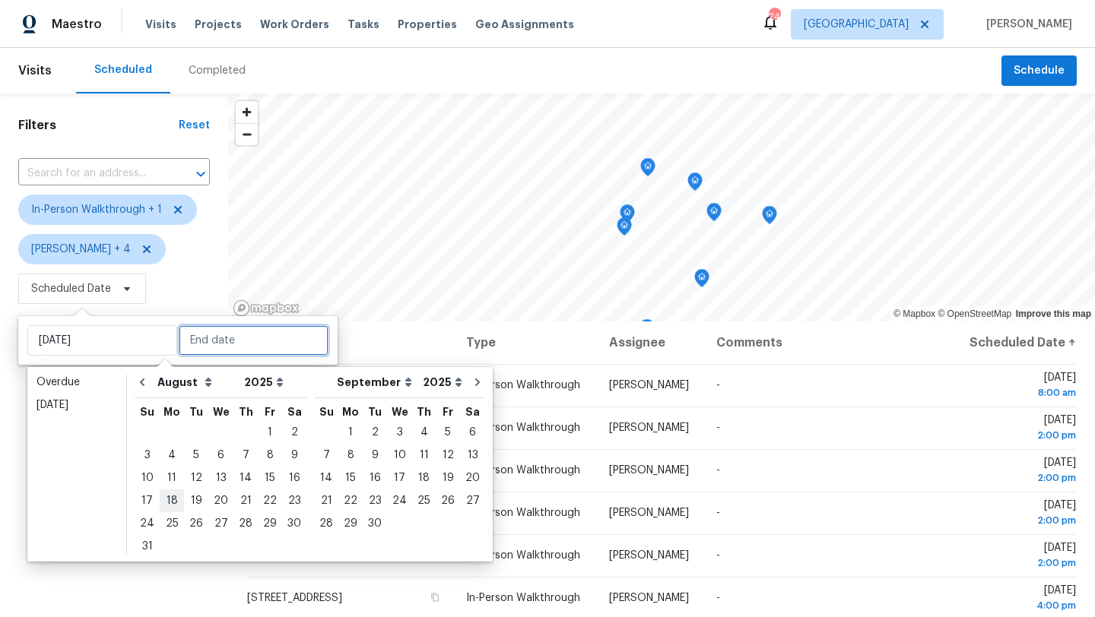
type input "[DATE]"
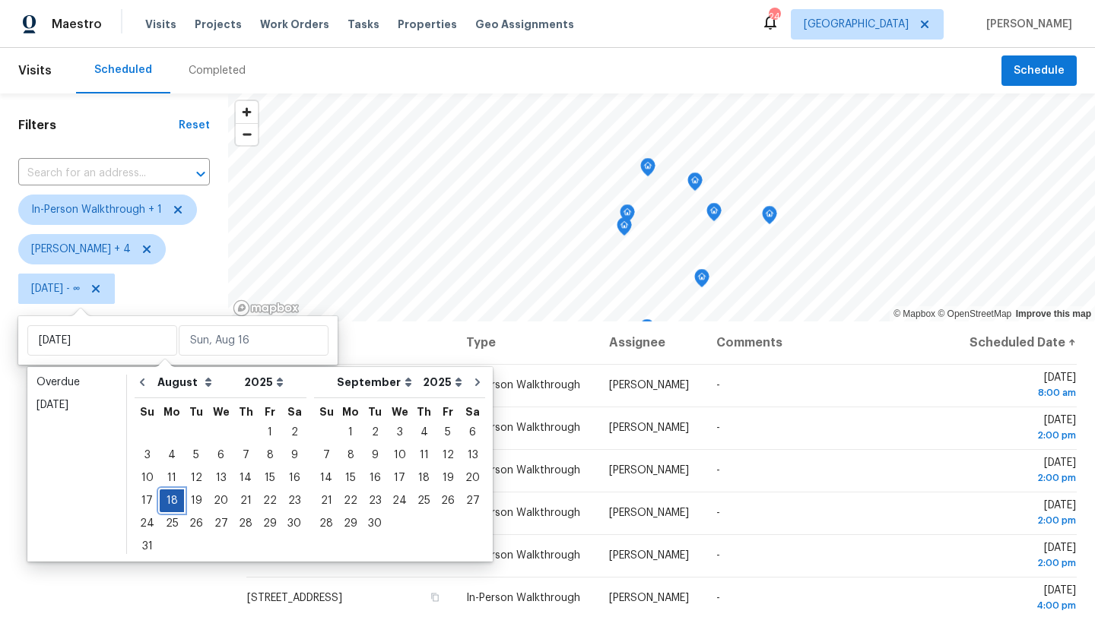
click at [174, 501] on div "18" at bounding box center [172, 500] width 24 height 21
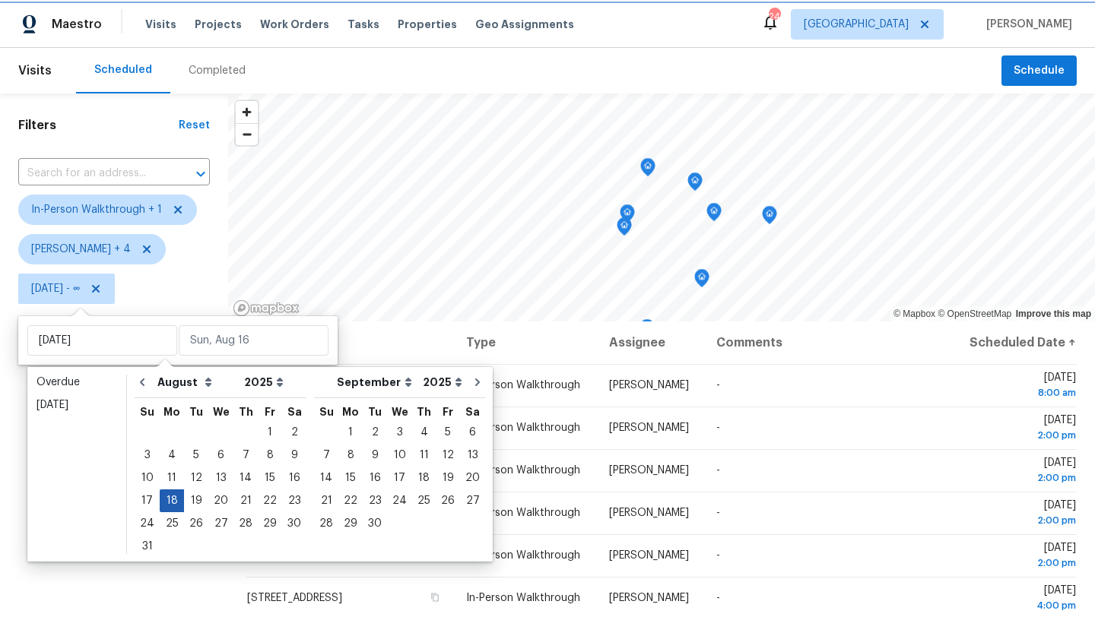
type input "[DATE]"
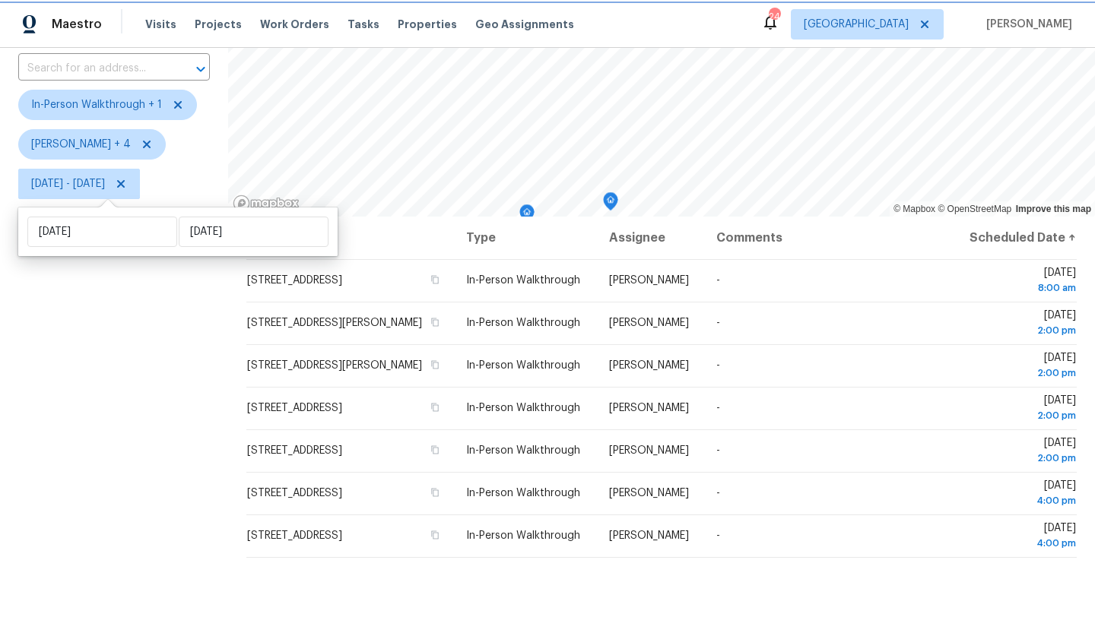
scroll to position [116, 0]
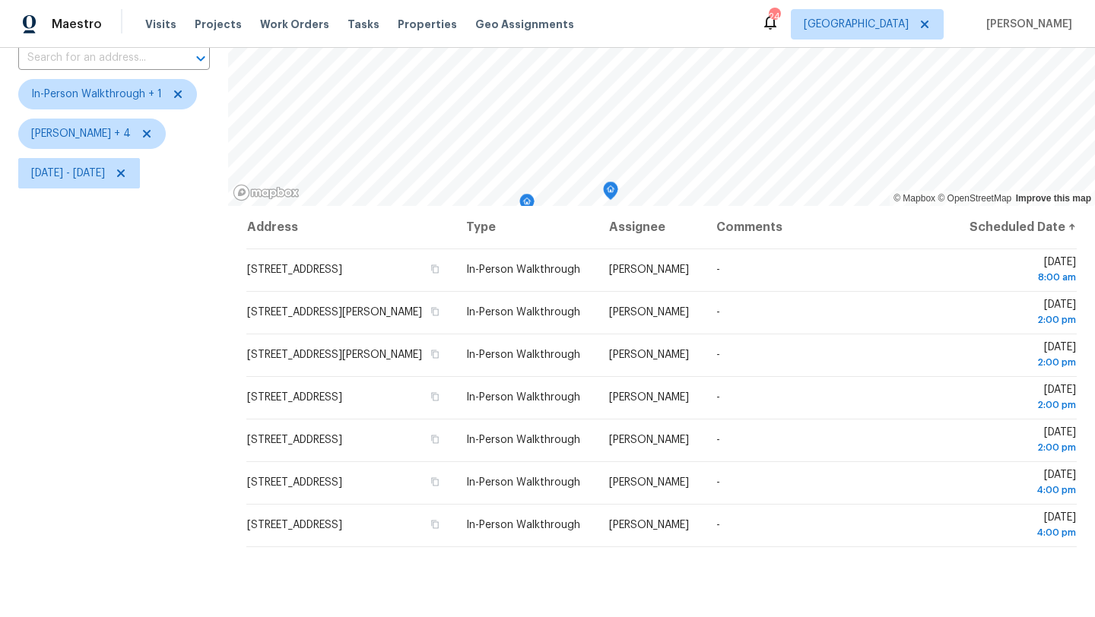
click at [181, 407] on div "Filters Reset ​ In-Person Walkthrough + 1 [PERSON_NAME] + 4 [DATE] - [DATE]" at bounding box center [114, 339] width 228 height 722
click at [105, 168] on span "[DATE] - [DATE]" at bounding box center [68, 173] width 74 height 15
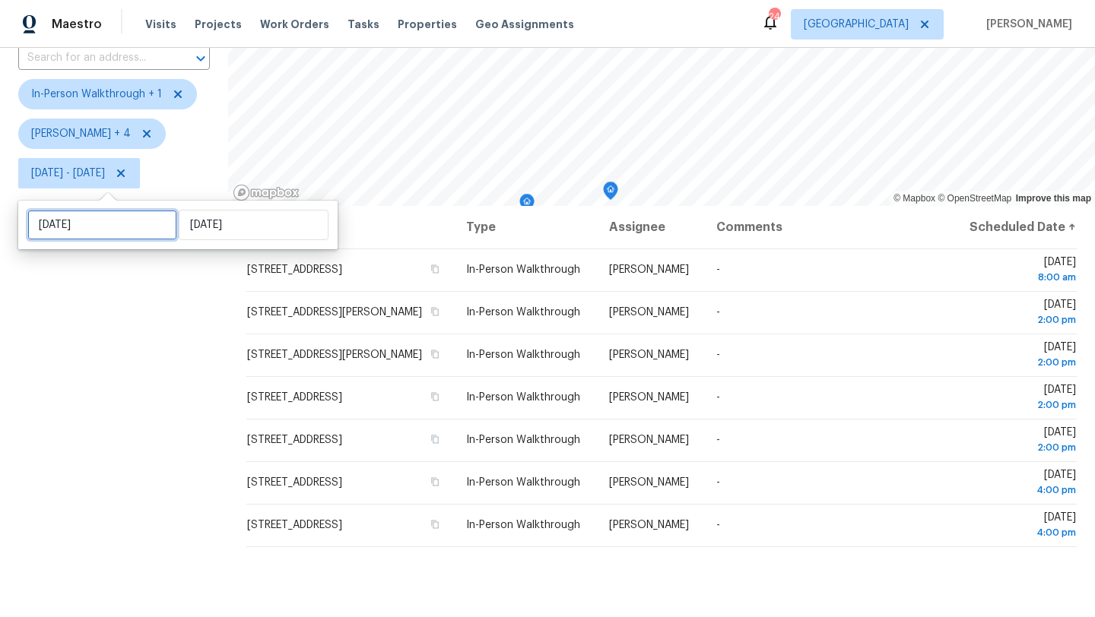
click at [113, 230] on input "[DATE]" at bounding box center [102, 225] width 150 height 30
select select "7"
select select "2025"
select select "8"
select select "2025"
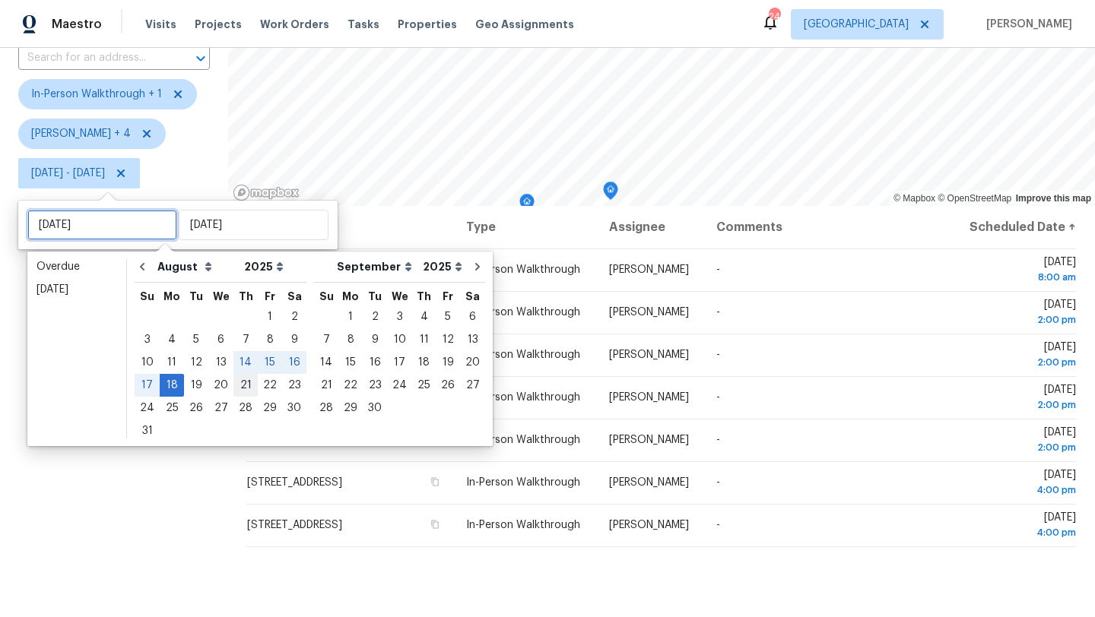
type input "[DATE]"
click at [220, 405] on div "27" at bounding box center [220, 408] width 25 height 21
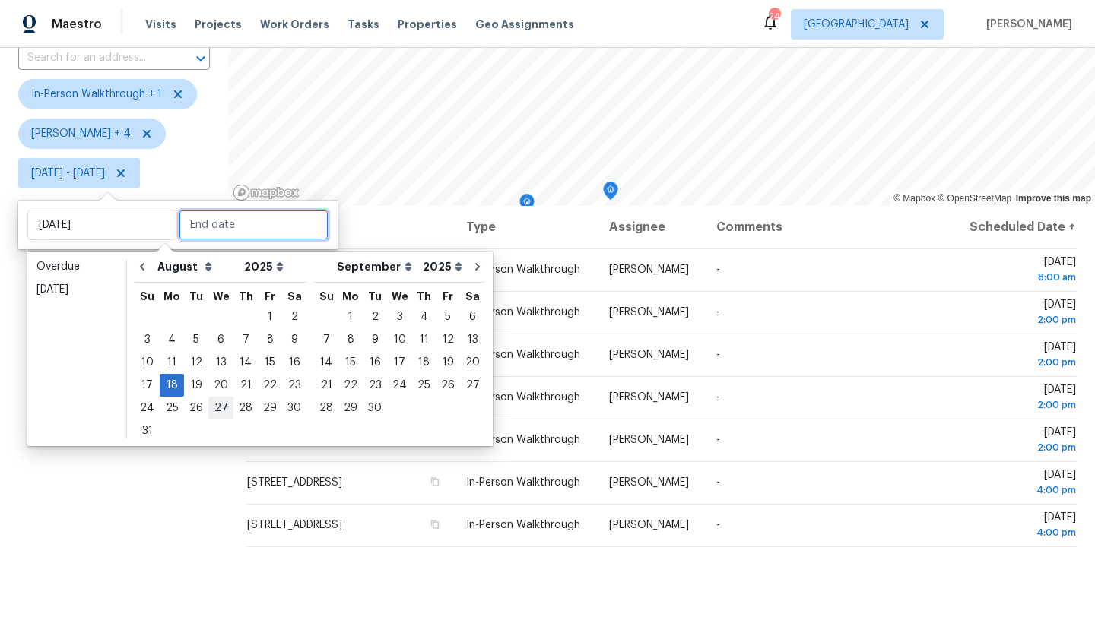
type input "[DATE]"
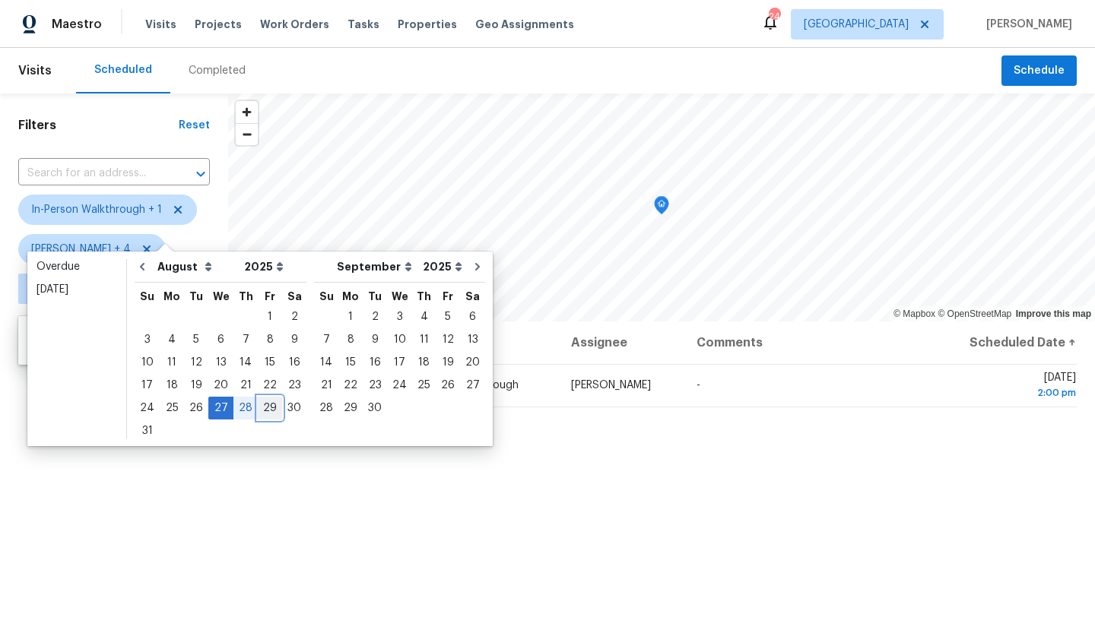
click at [262, 411] on div "29" at bounding box center [270, 408] width 24 height 21
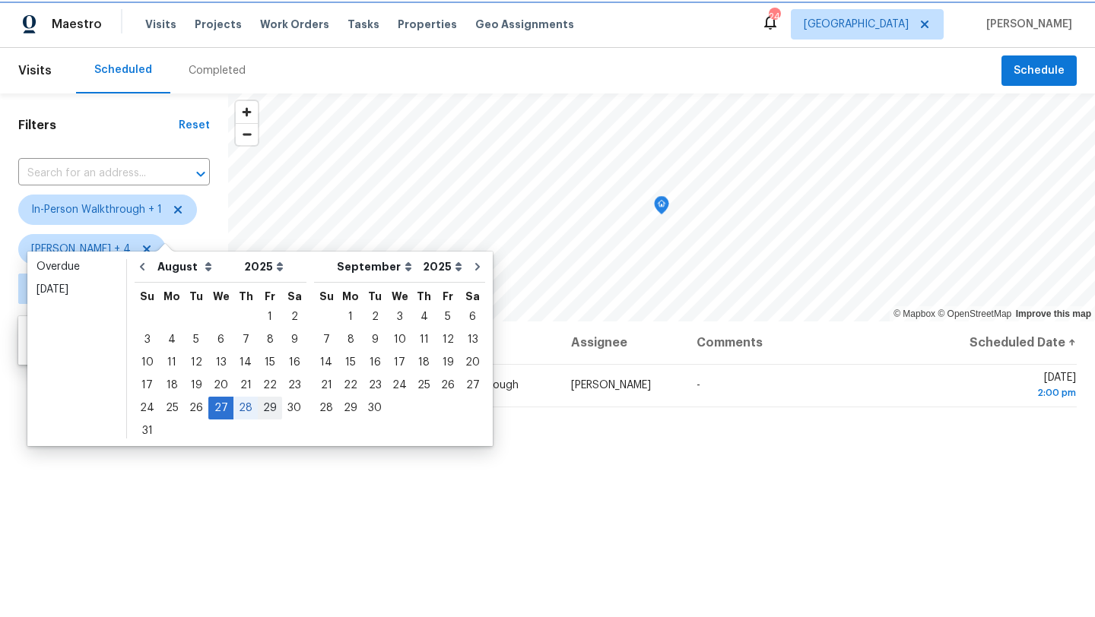
type input "[DATE]"
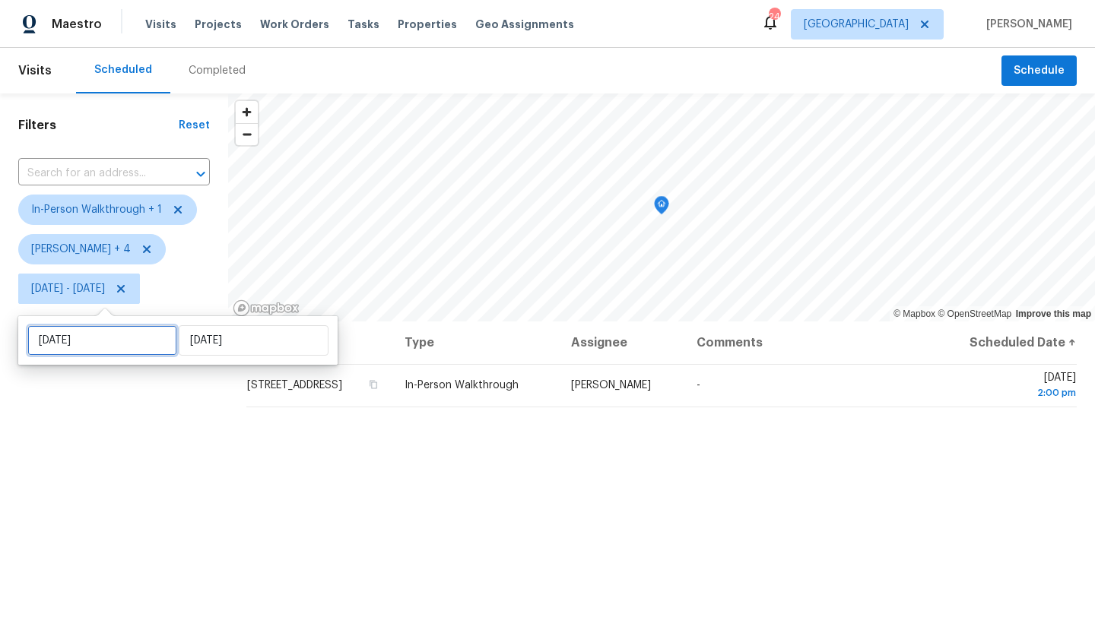
click at [154, 343] on input "[DATE]" at bounding box center [102, 340] width 150 height 30
select select "7"
select select "2025"
select select "8"
select select "2025"
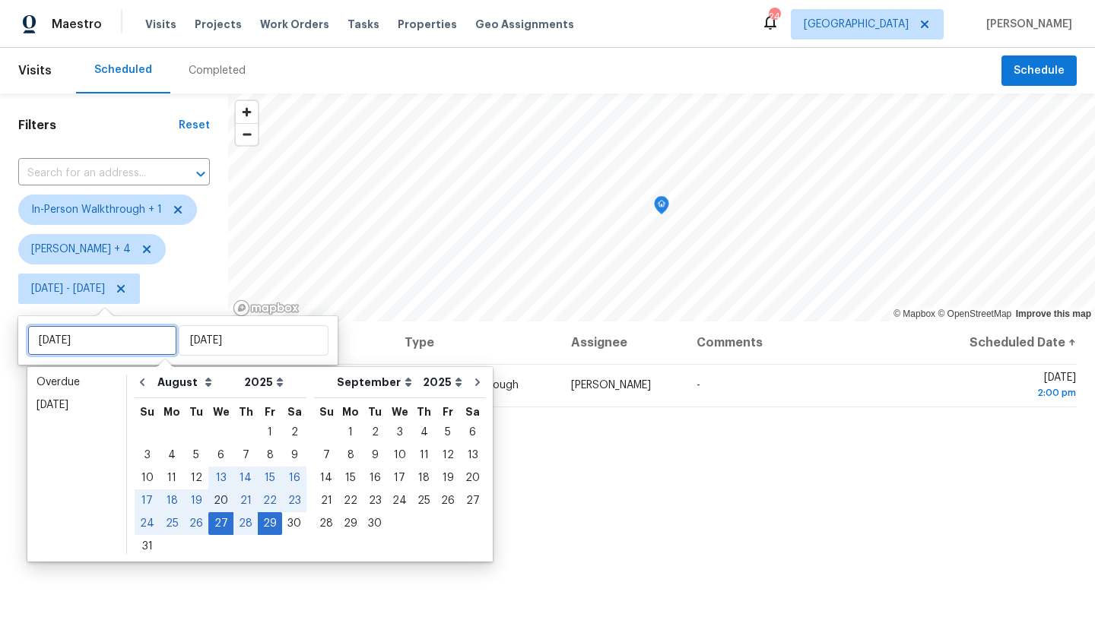
type input "[DATE]"
click at [171, 501] on div "18" at bounding box center [172, 500] width 24 height 21
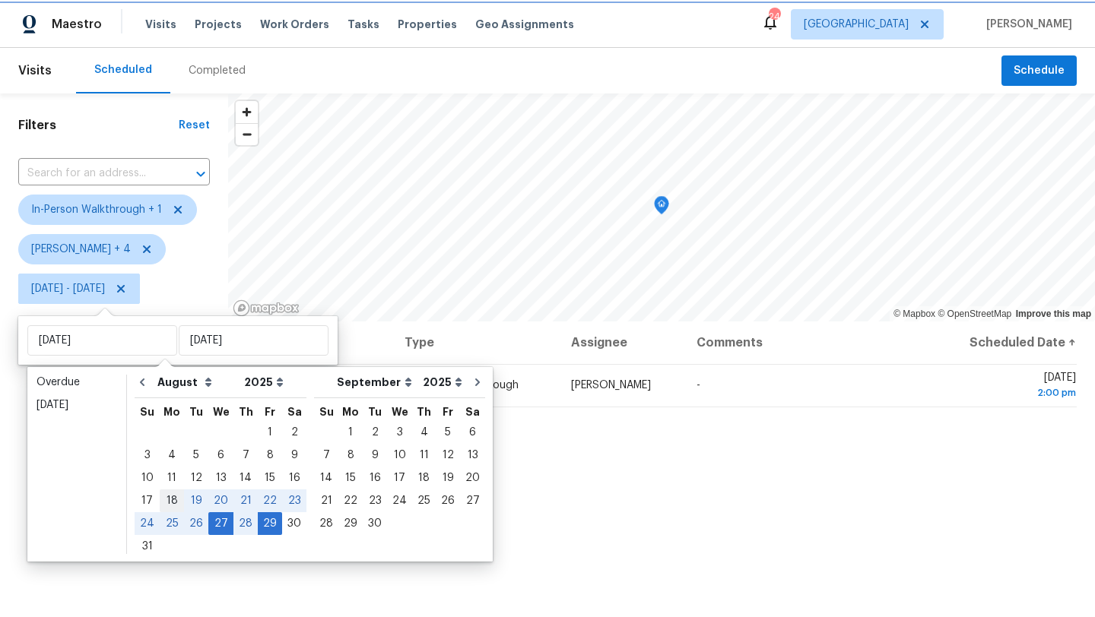
type input "[DATE]"
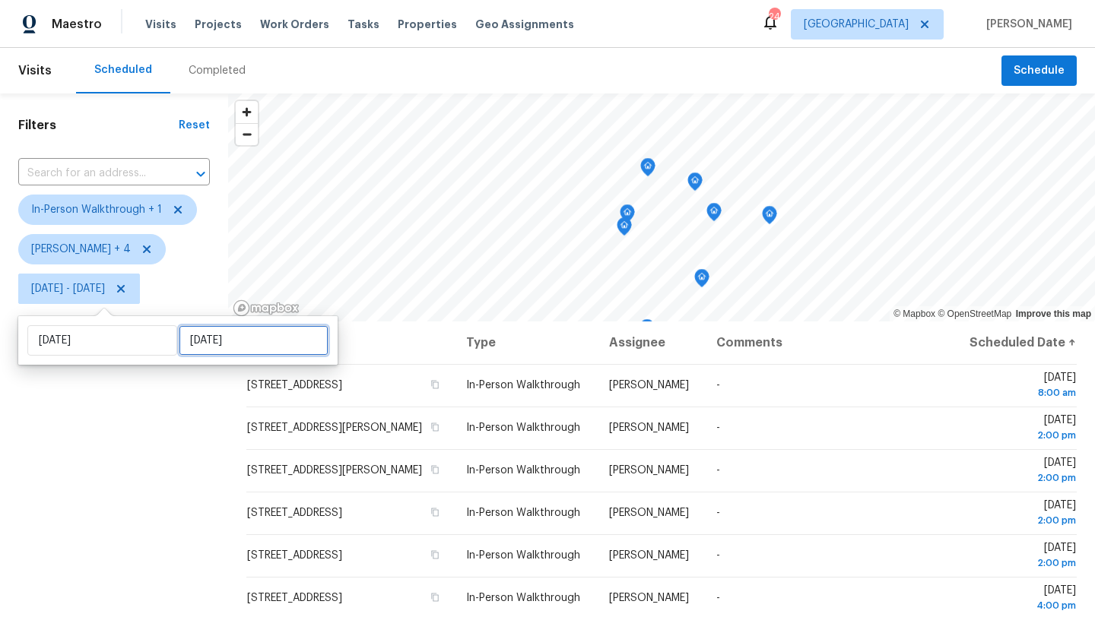
click at [219, 338] on input "[DATE]" at bounding box center [254, 340] width 150 height 30
select select "7"
select select "2025"
select select "8"
select select "2025"
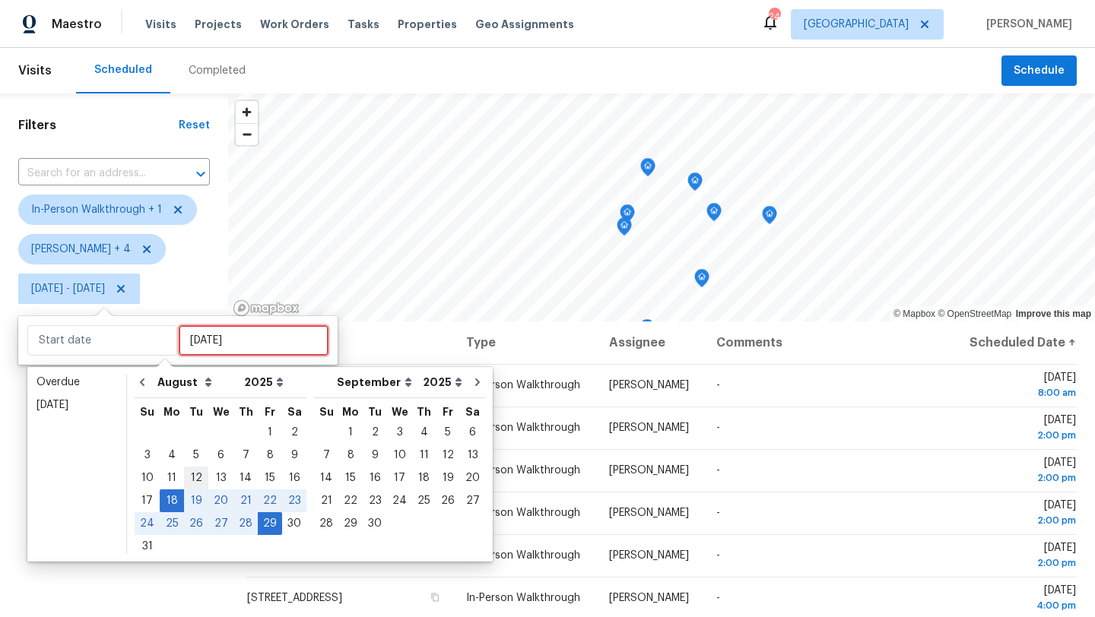
type input "[DATE]"
click at [169, 500] on div "18" at bounding box center [172, 500] width 24 height 21
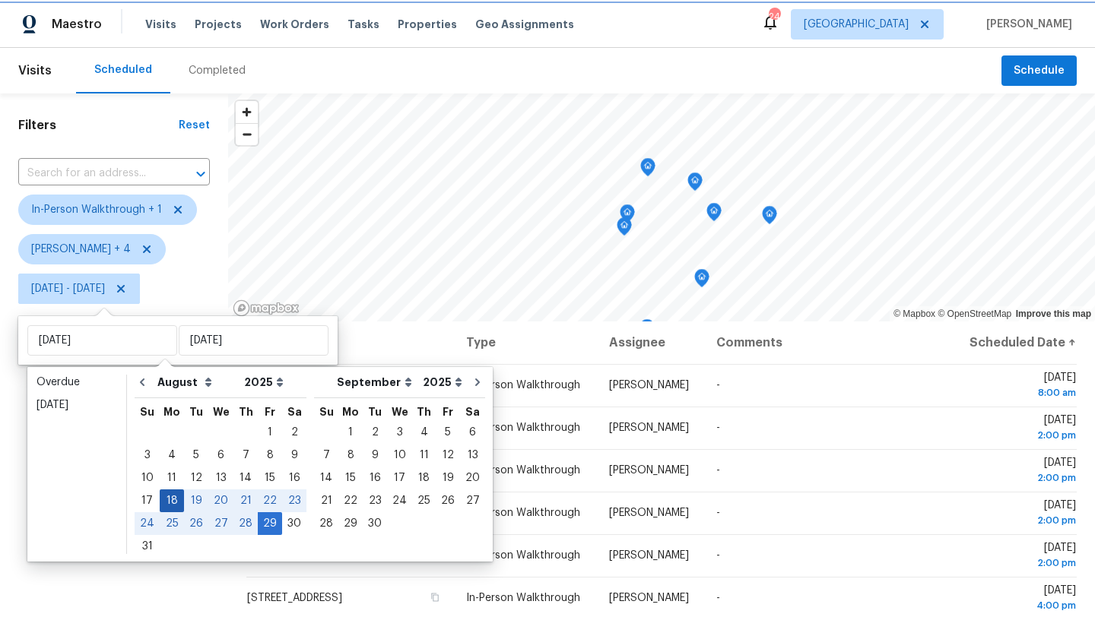
type input "[DATE]"
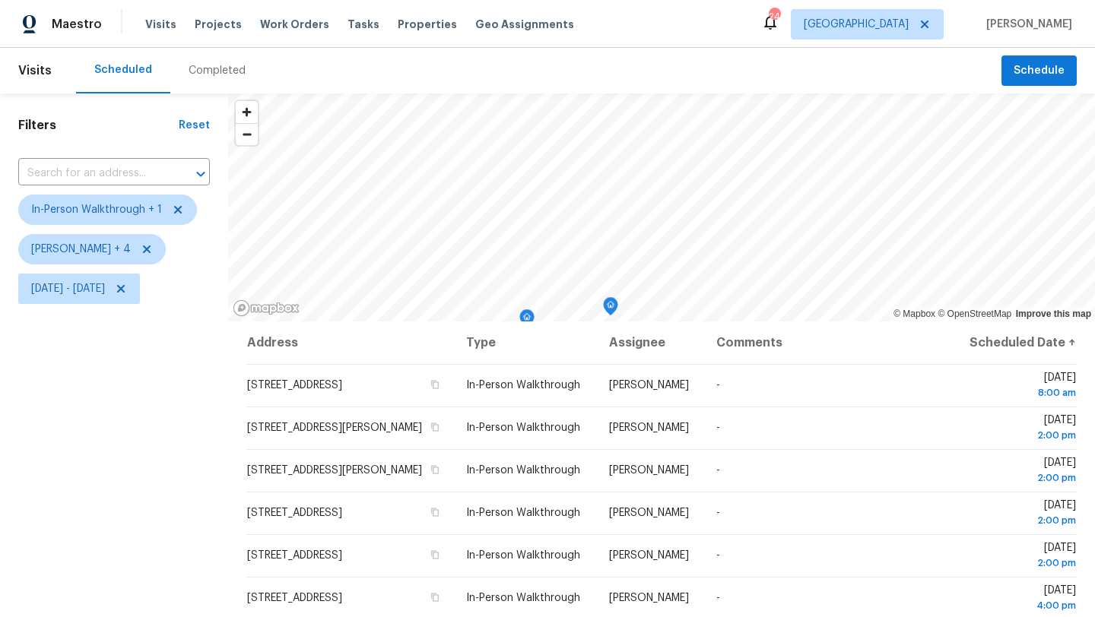
click at [146, 501] on div "Filters Reset ​ In-Person Walkthrough + 1 Alicia Anices + 4 Mon, Aug 18 - Mon, …" at bounding box center [114, 455] width 228 height 722
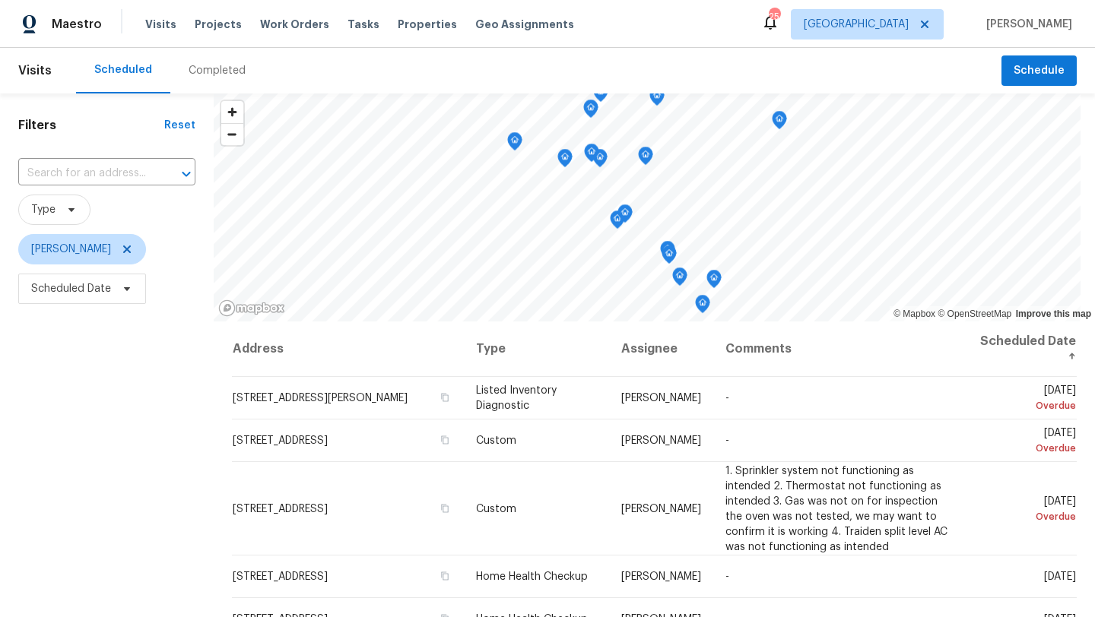
scroll to position [22, 0]
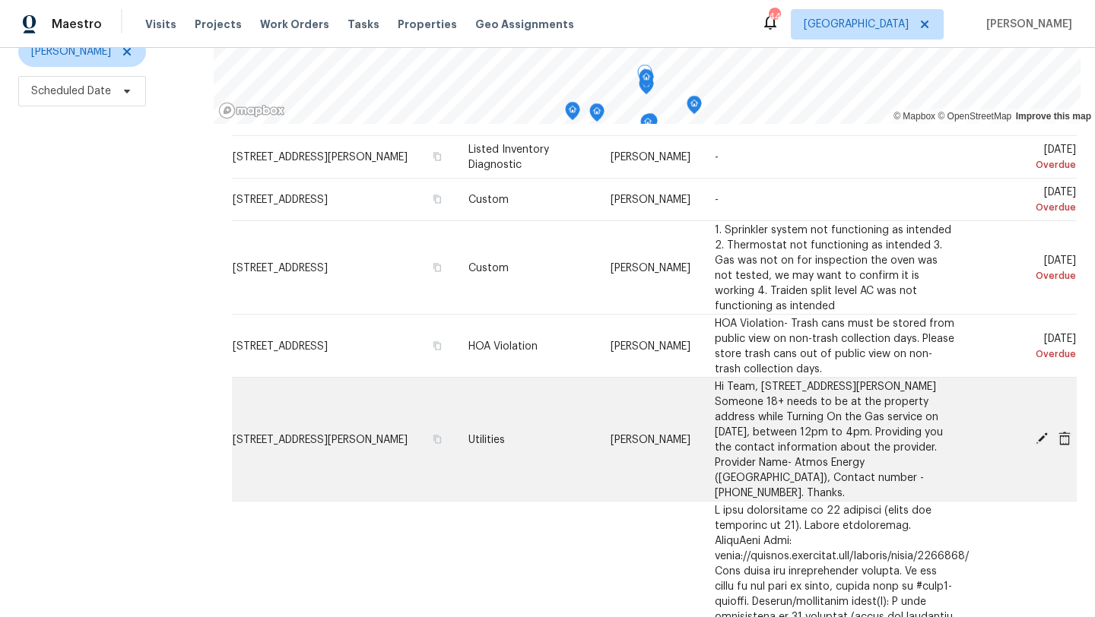
scroll to position [52, 0]
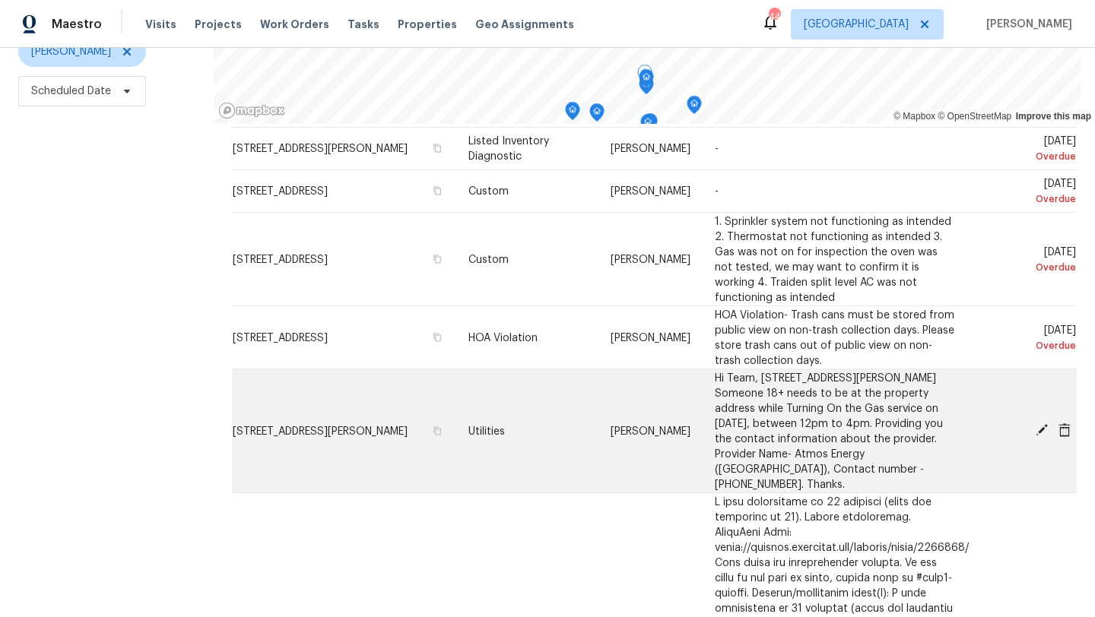
click at [288, 429] on td "[STREET_ADDRESS][PERSON_NAME]" at bounding box center [344, 432] width 224 height 124
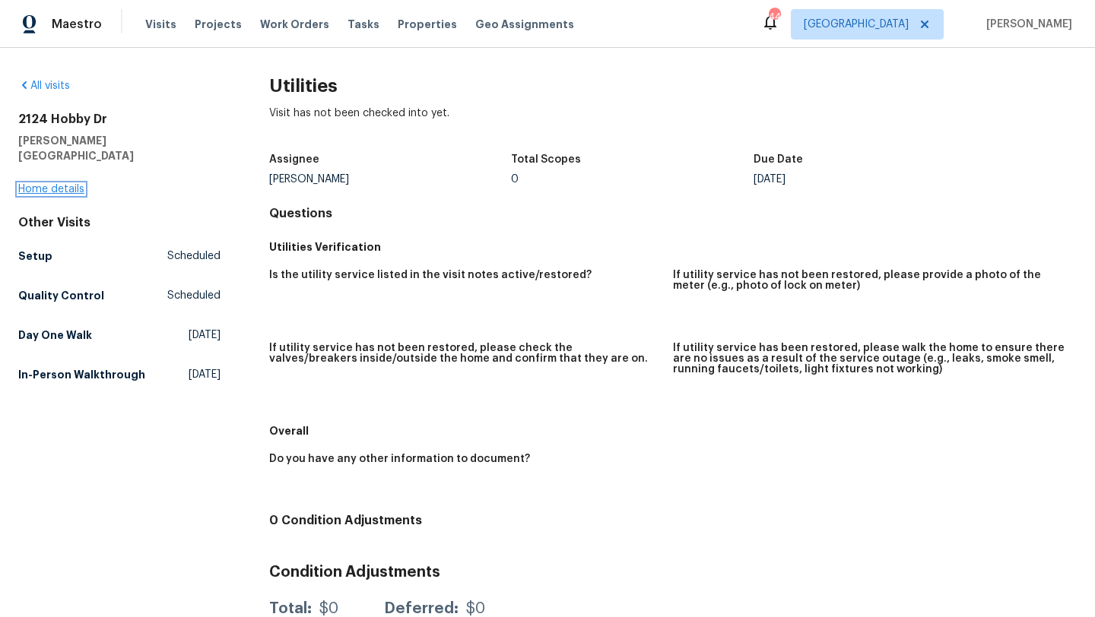
click at [71, 184] on link "Home details" at bounding box center [51, 189] width 66 height 11
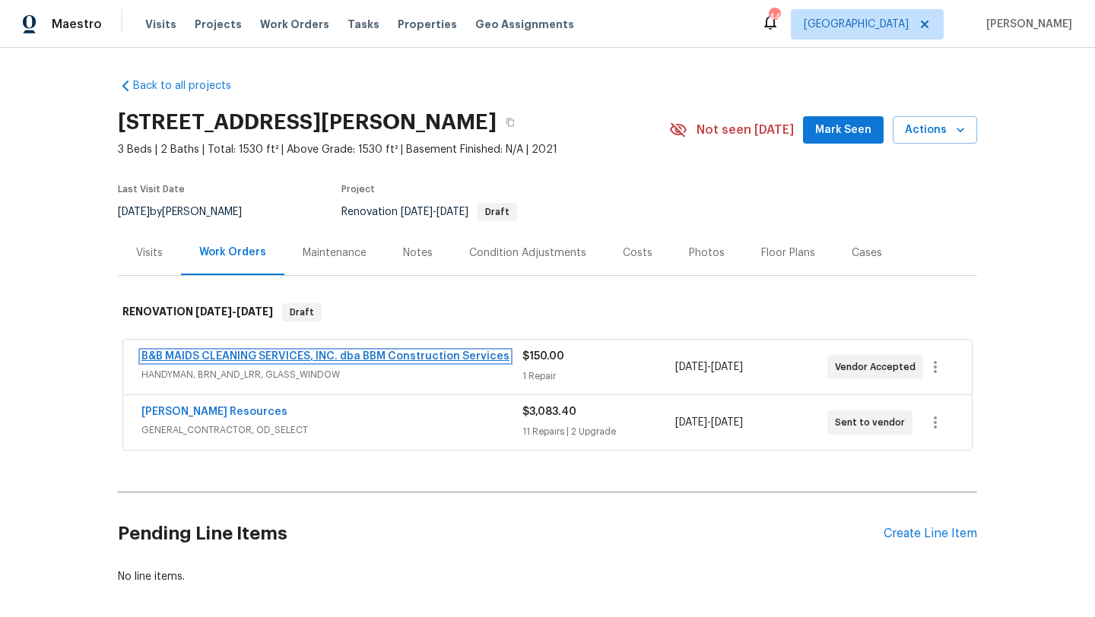
click at [234, 354] on link "B&B MAIDS CLEANING SERVICES, INC. dba BBM Construction Services" at bounding box center [325, 356] width 368 height 11
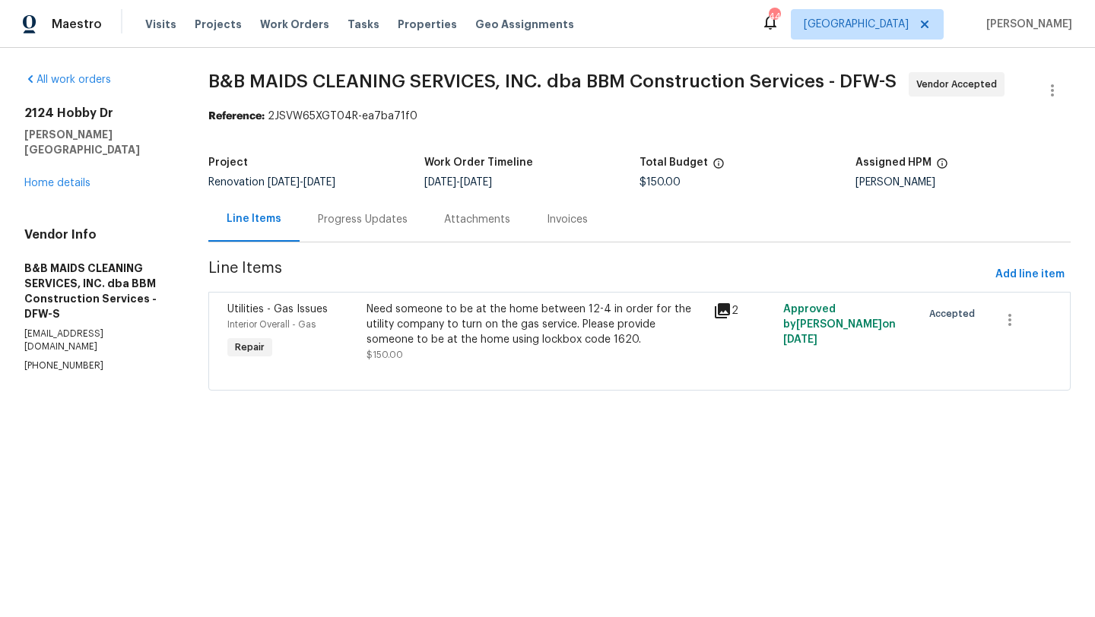
click at [358, 222] on div "Progress Updates" at bounding box center [363, 219] width 90 height 15
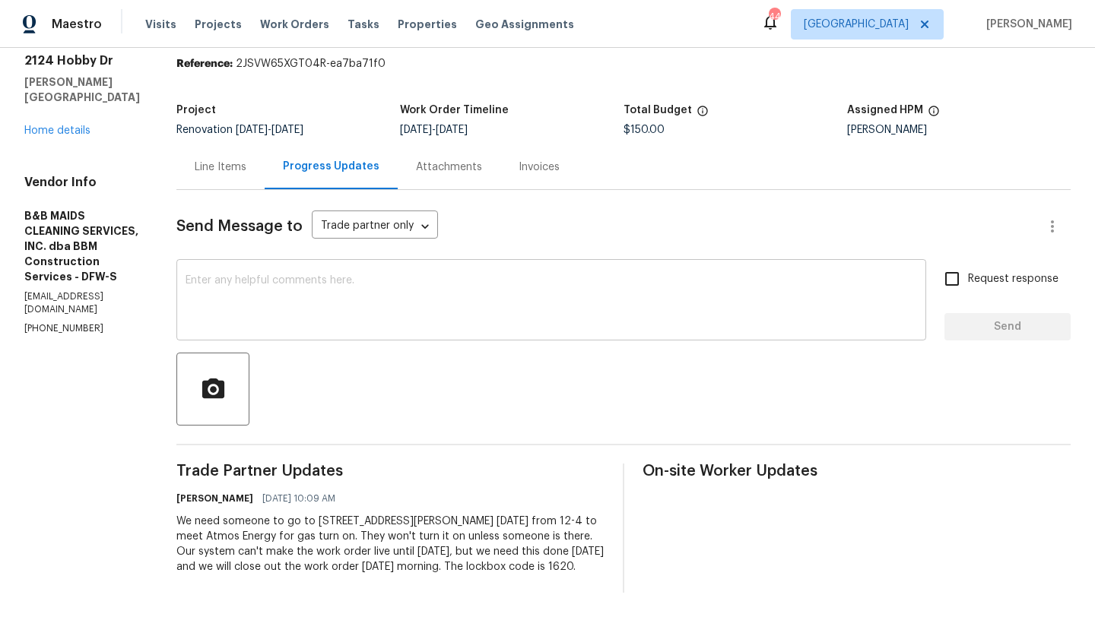
scroll to position [68, 0]
click at [68, 125] on link "Home details" at bounding box center [57, 130] width 66 height 11
